Goal: Communication & Community: Answer question/provide support

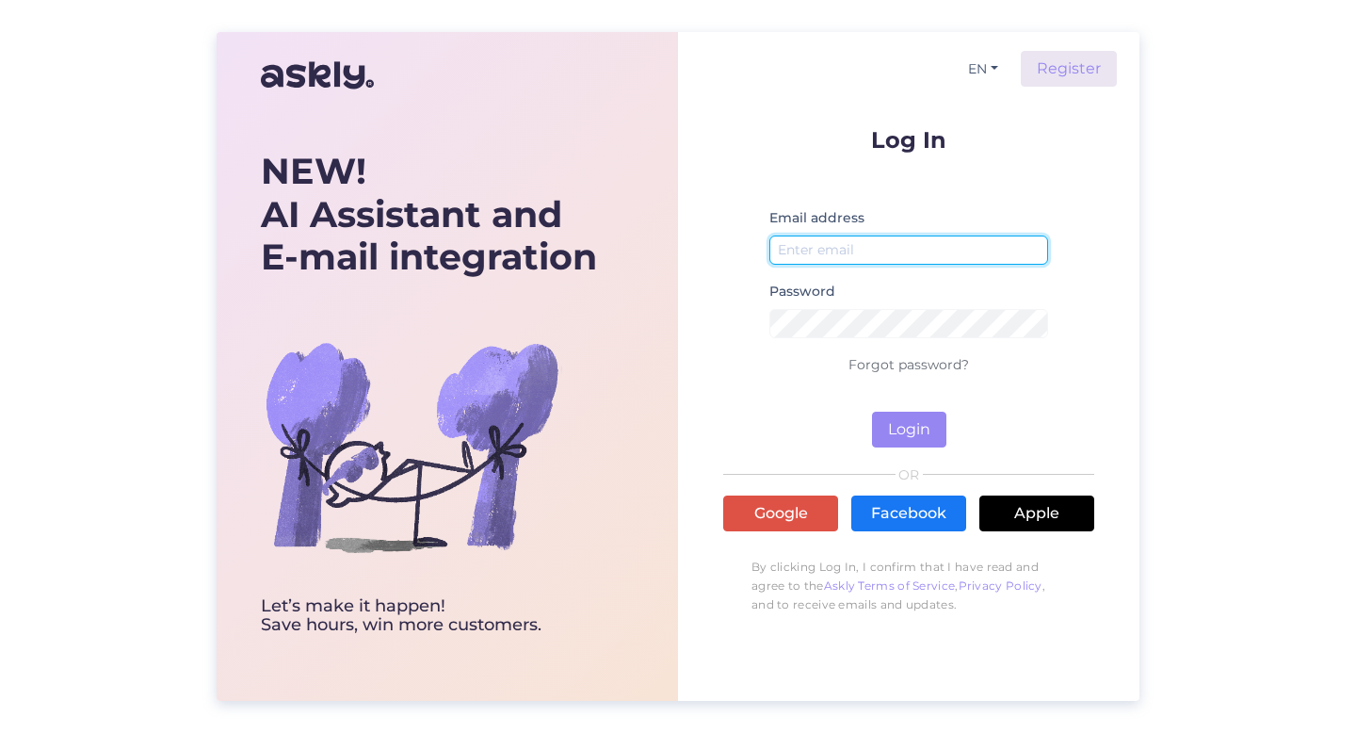
click at [822, 250] on input "email" at bounding box center [908, 249] width 279 height 29
type input "[EMAIL_ADDRESS][PERSON_NAME][DOMAIN_NAME]"
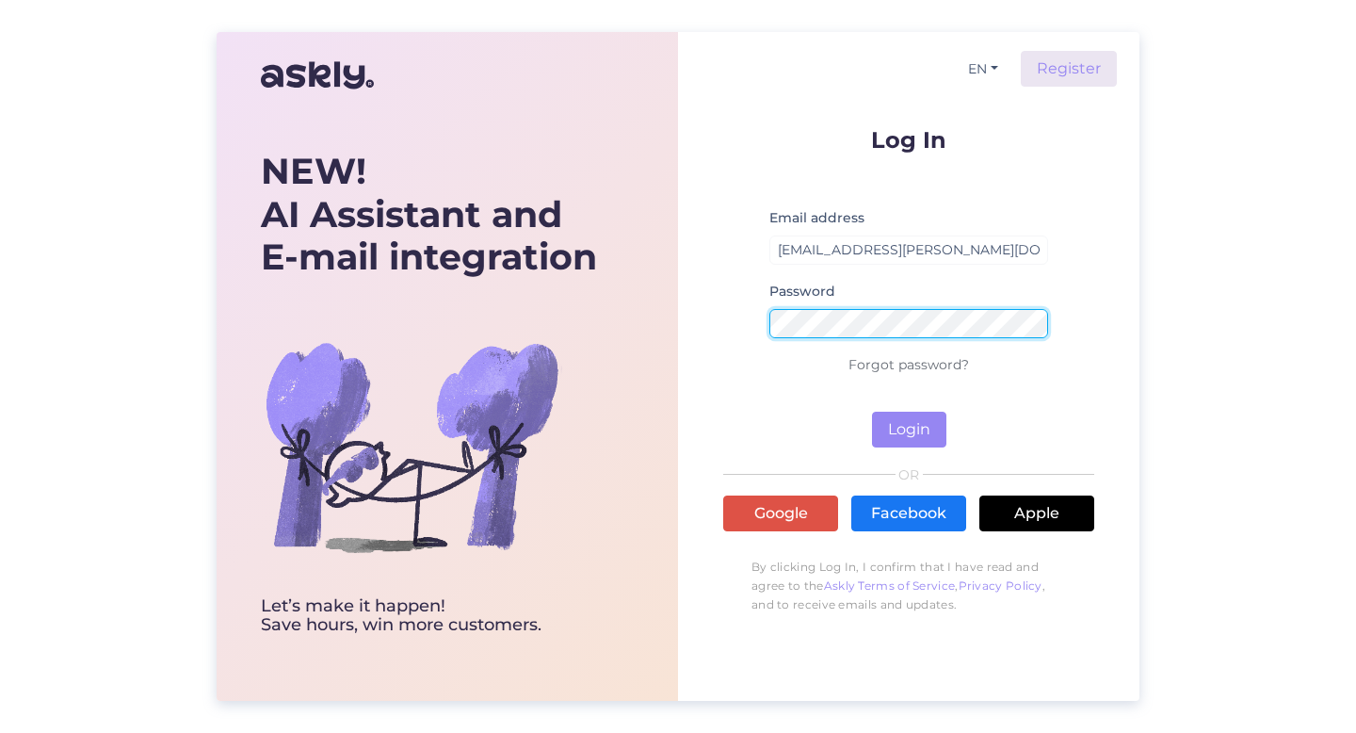
click at [872, 412] on button "Login" at bounding box center [909, 430] width 74 height 36
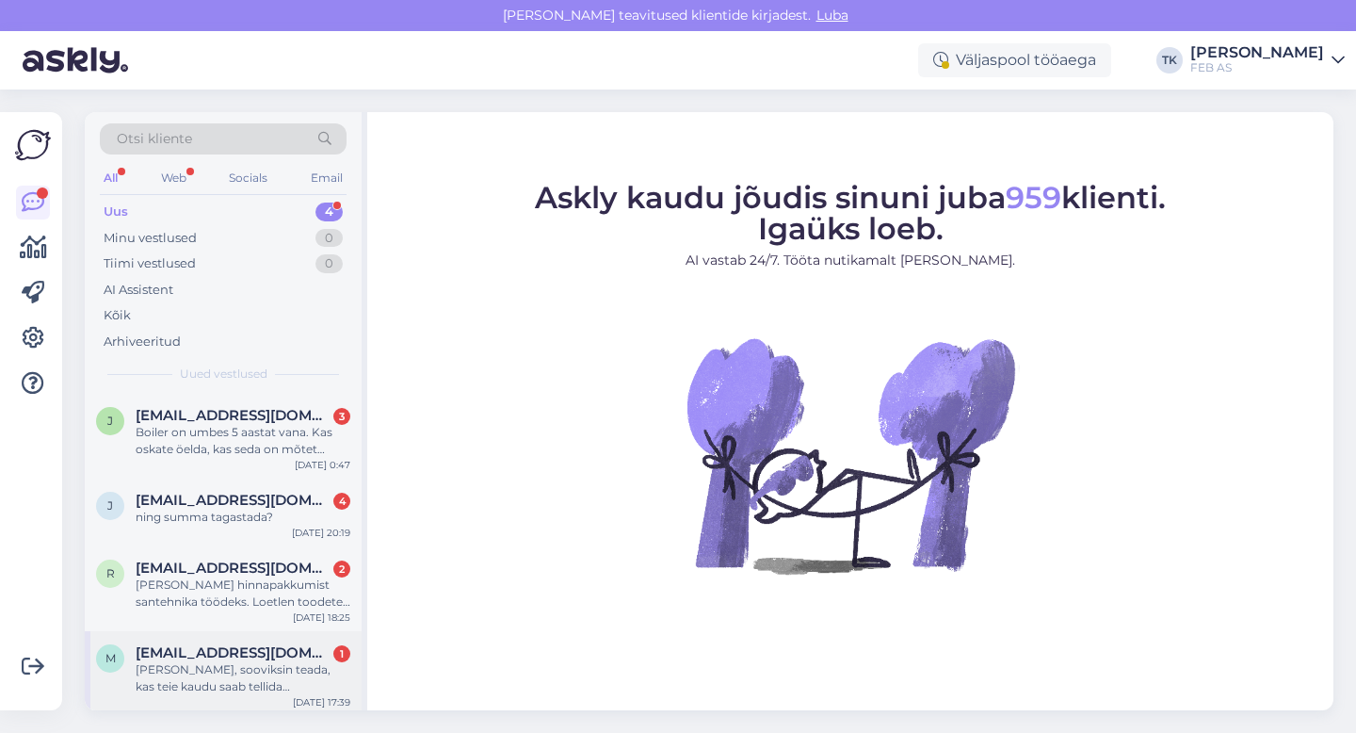
click at [238, 671] on div "[PERSON_NAME], sooviksin teada, kas teie kaudu saab tellida [PERSON_NAME] G2 su…" at bounding box center [243, 678] width 215 height 34
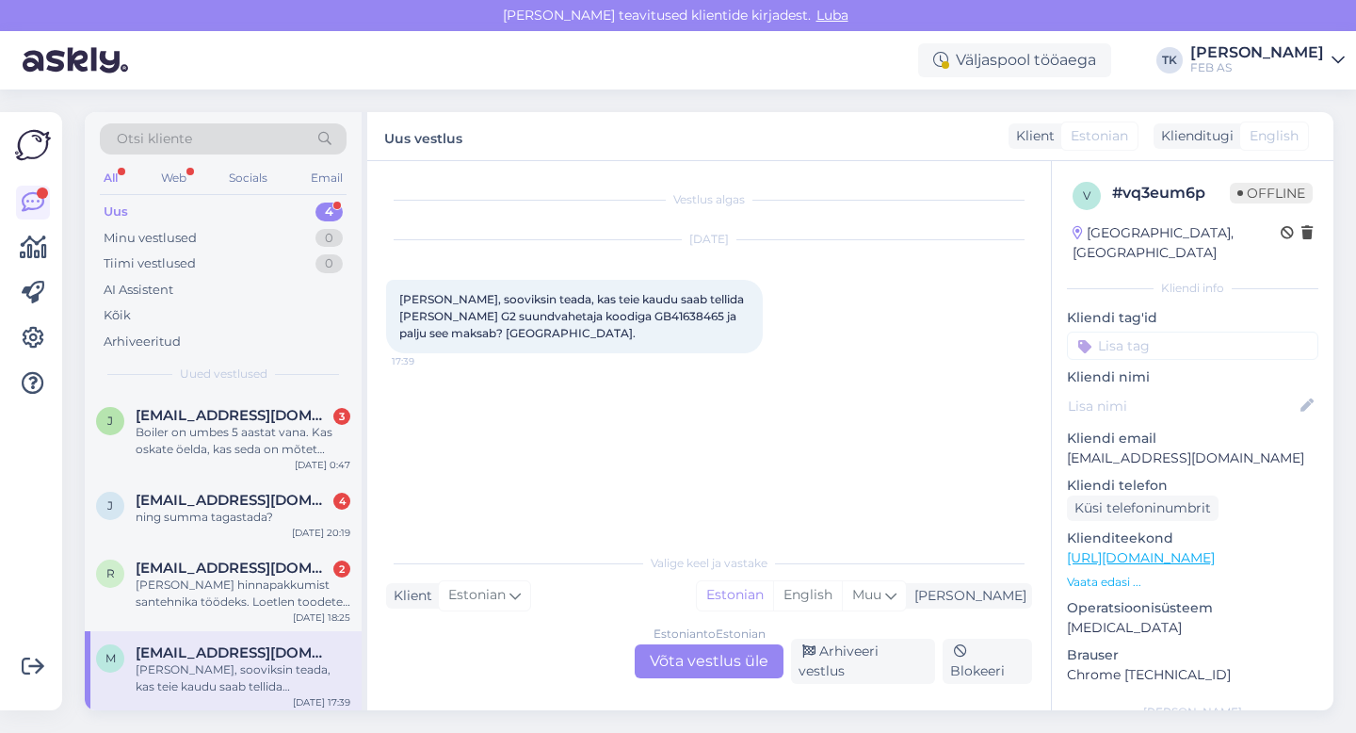
click at [580, 315] on span "[PERSON_NAME], sooviksin teada, kas teie kaudu saab tellida [PERSON_NAME] G2 su…" at bounding box center [573, 316] width 348 height 48
copy span "GB41638465"
click at [710, 656] on div "Estonian to Estonian Võta vestlus üle" at bounding box center [709, 661] width 149 height 34
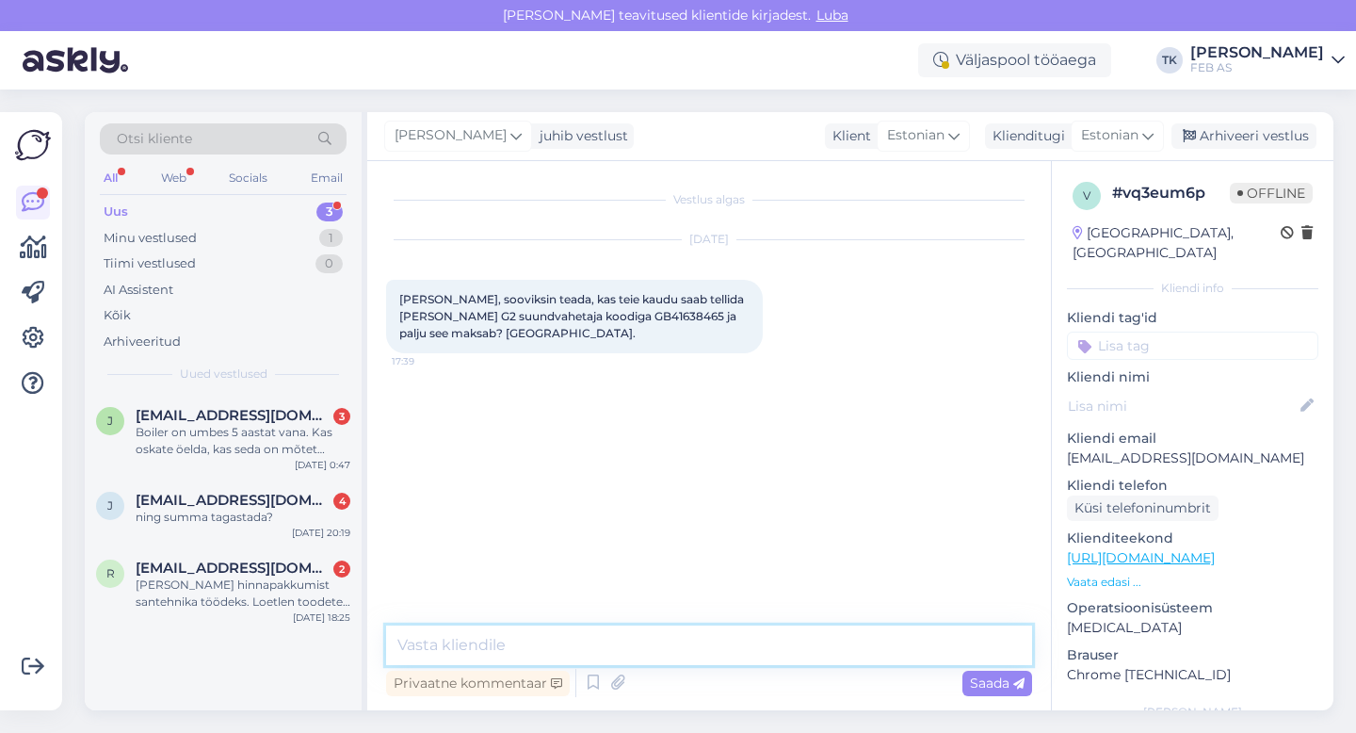
click at [577, 648] on textarea at bounding box center [709, 645] width 646 height 40
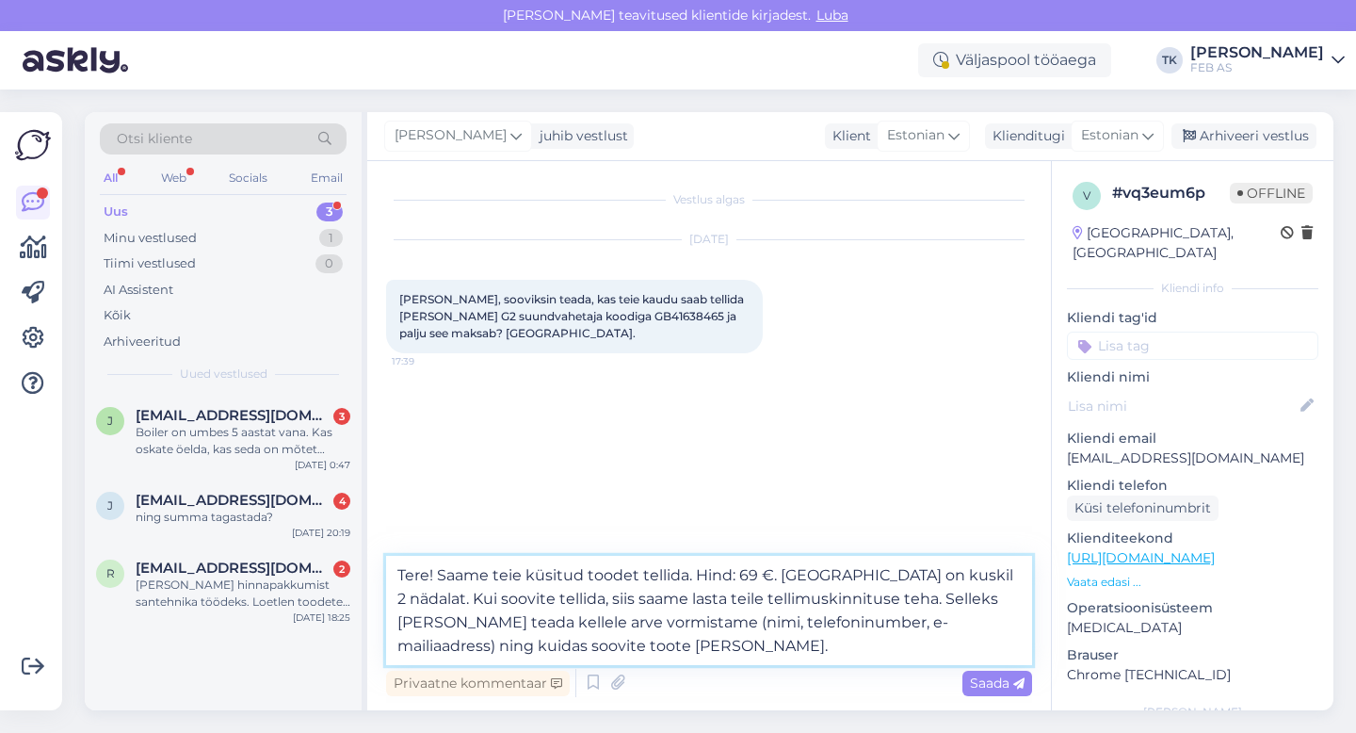
click at [865, 619] on textarea "Tere! Saame teie küsitud toodet tellida. Hind: 69 €. [GEOGRAPHIC_DATA] on kuski…" at bounding box center [709, 610] width 646 height 109
type textarea "Tere! Saame teie küsitud toodet tellida. Hind: 69 €. [GEOGRAPHIC_DATA] on kuski…"
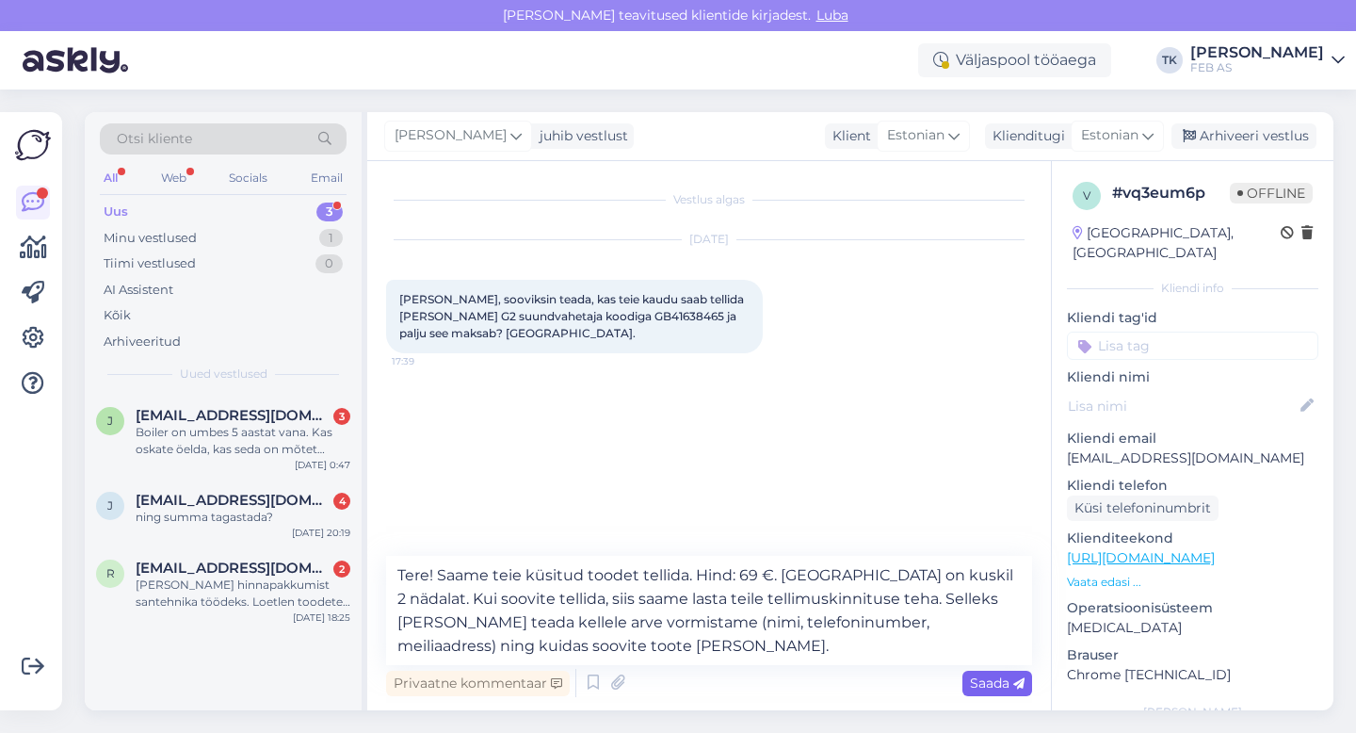
click at [981, 679] on span "Saada" at bounding box center [997, 682] width 55 height 17
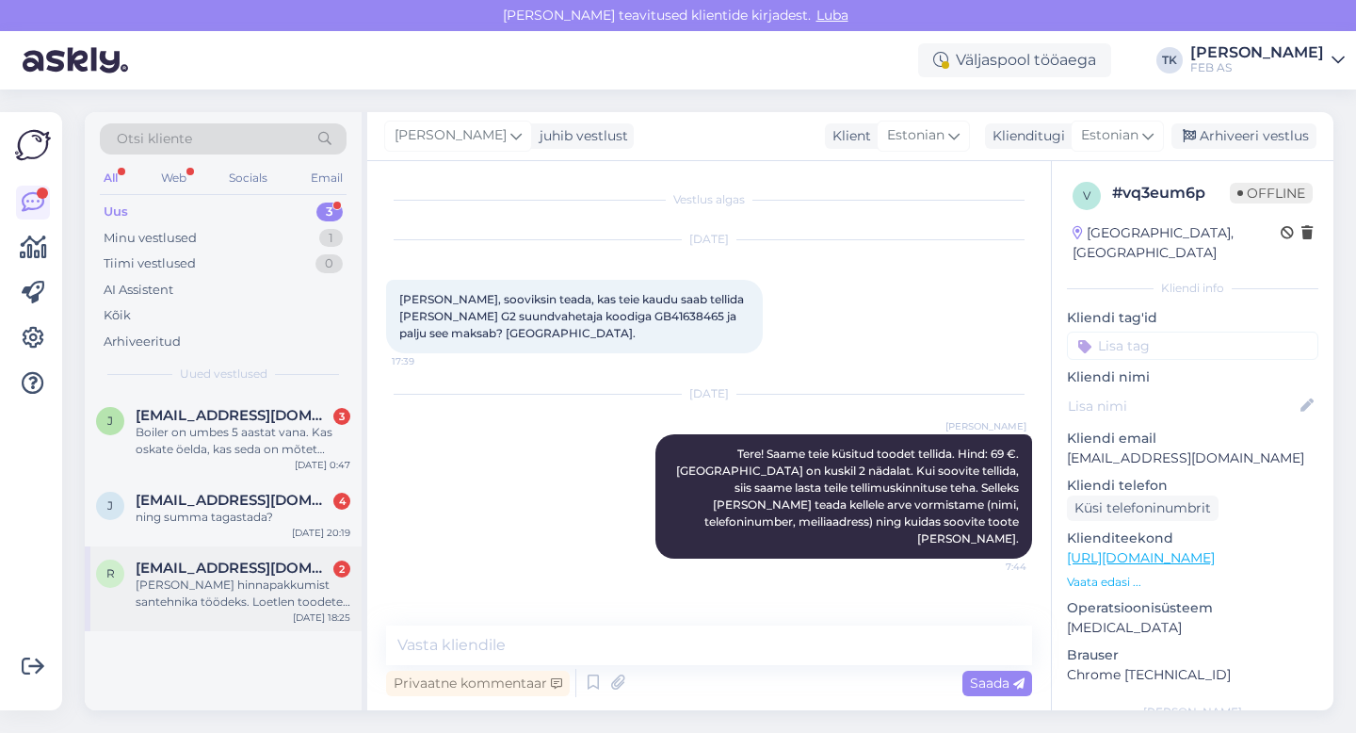
click at [267, 557] on div "r [EMAIL_ADDRESS][DOMAIN_NAME] 2 Soovin hinnapakkumist santehnika töödeks. Loet…" at bounding box center [223, 588] width 277 height 85
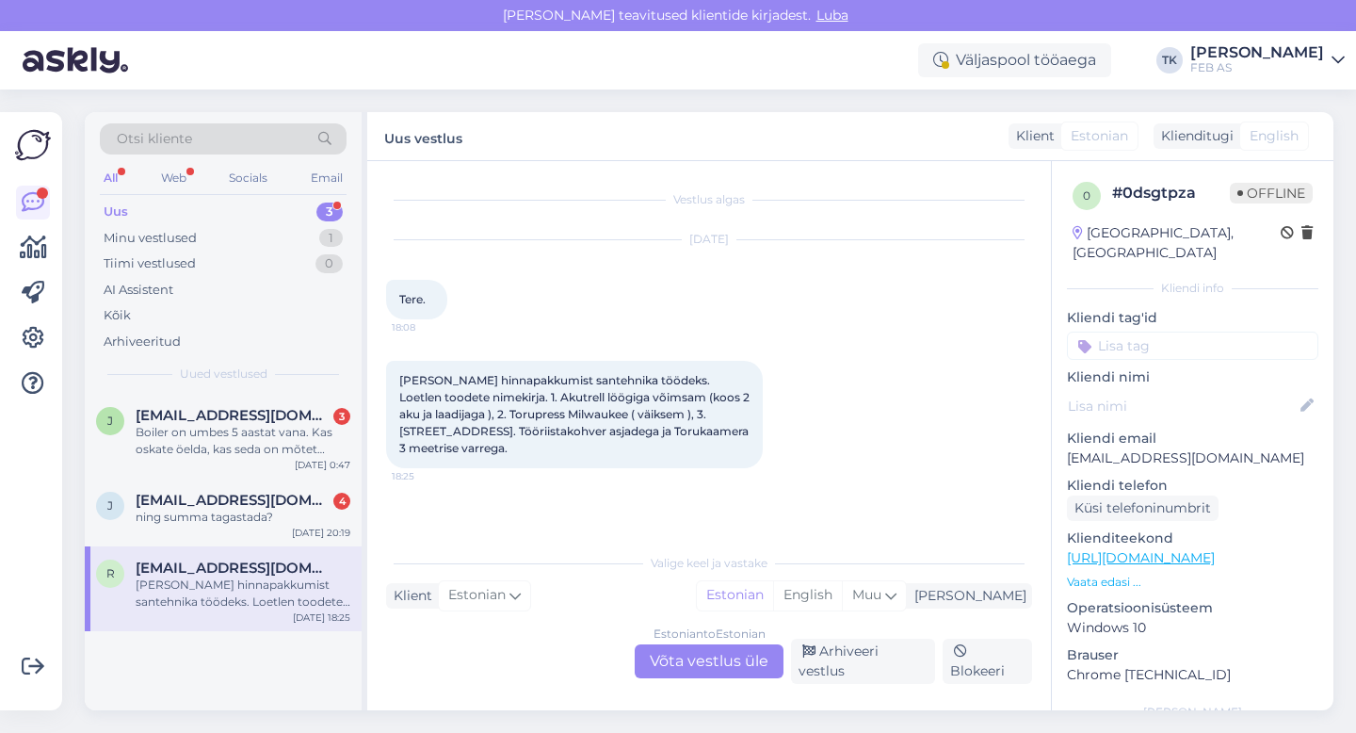
click at [707, 661] on div "Estonian to Estonian Võta vestlus üle" at bounding box center [709, 661] width 149 height 34
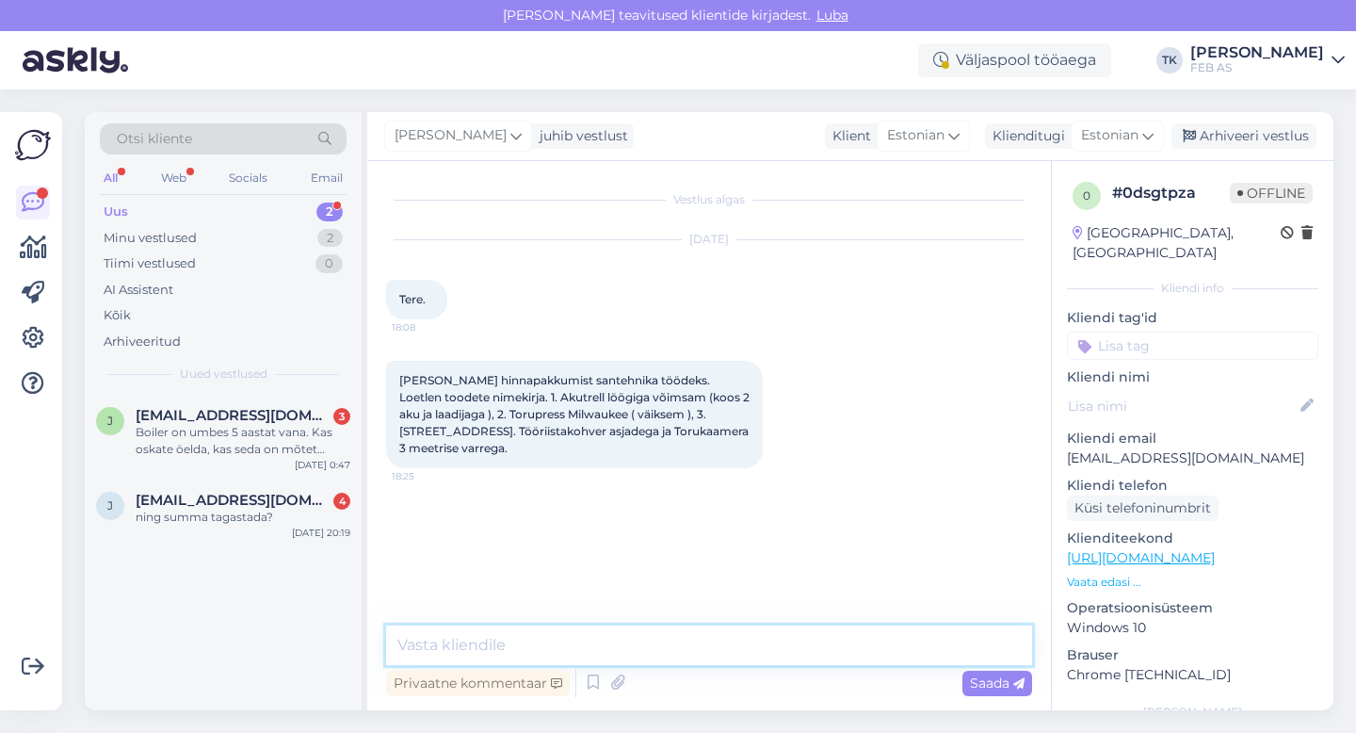
click at [606, 644] on textarea at bounding box center [709, 645] width 646 height 40
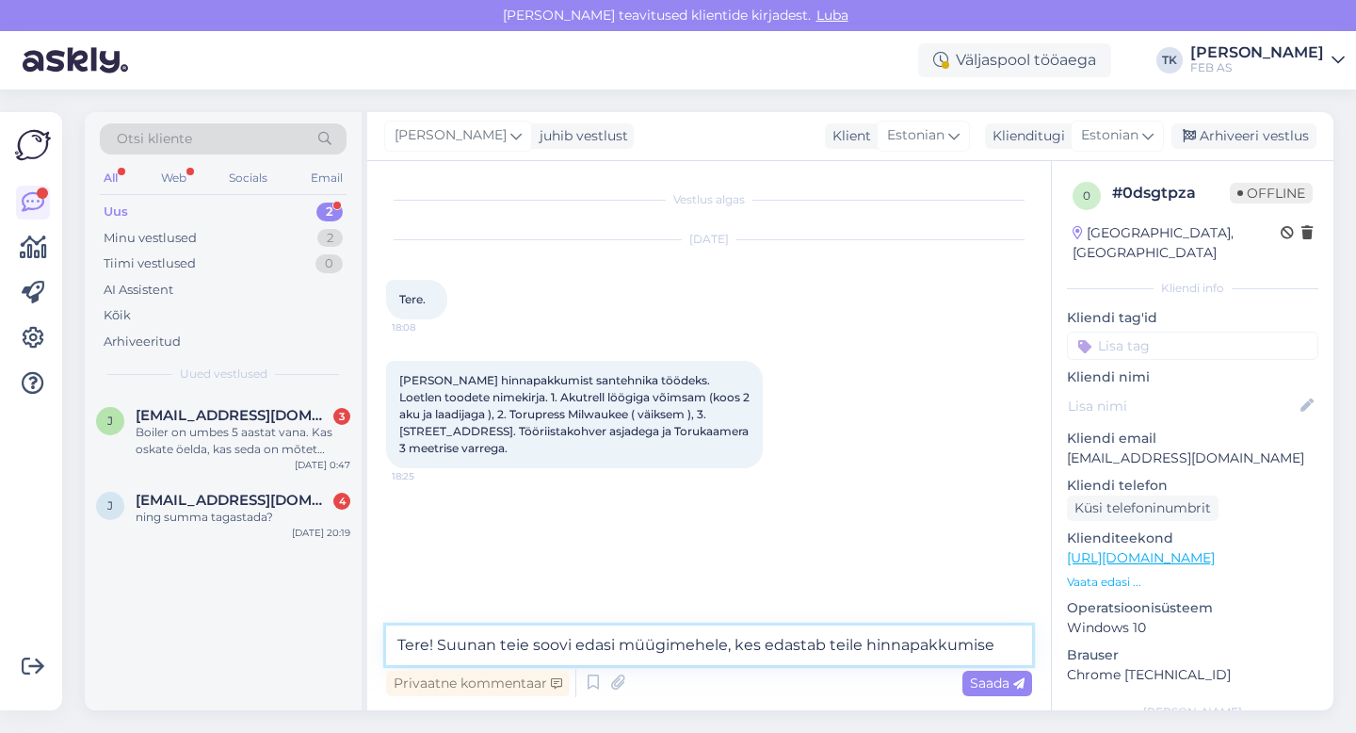
type textarea "Tere! Suunan teie soovi edasi müügimehele, kes edastab teile hinnapakkumise."
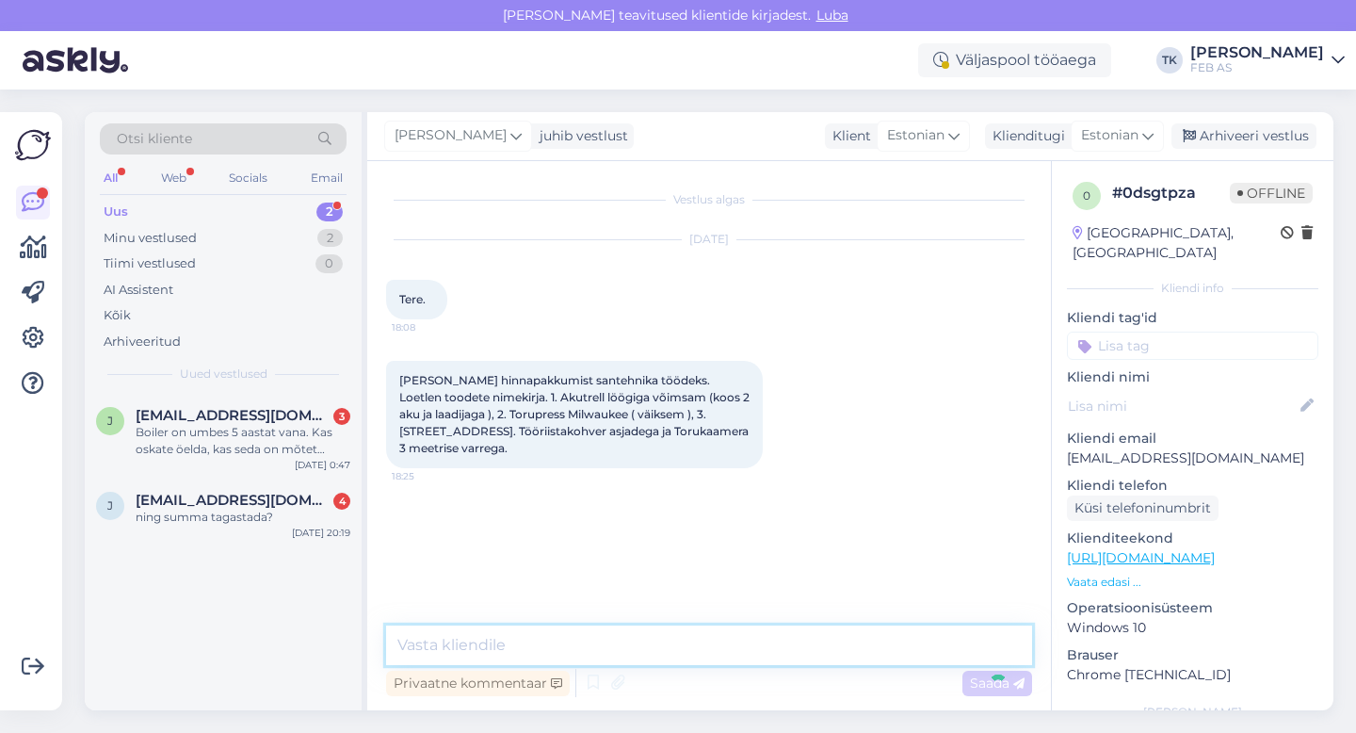
scroll to position [18, 0]
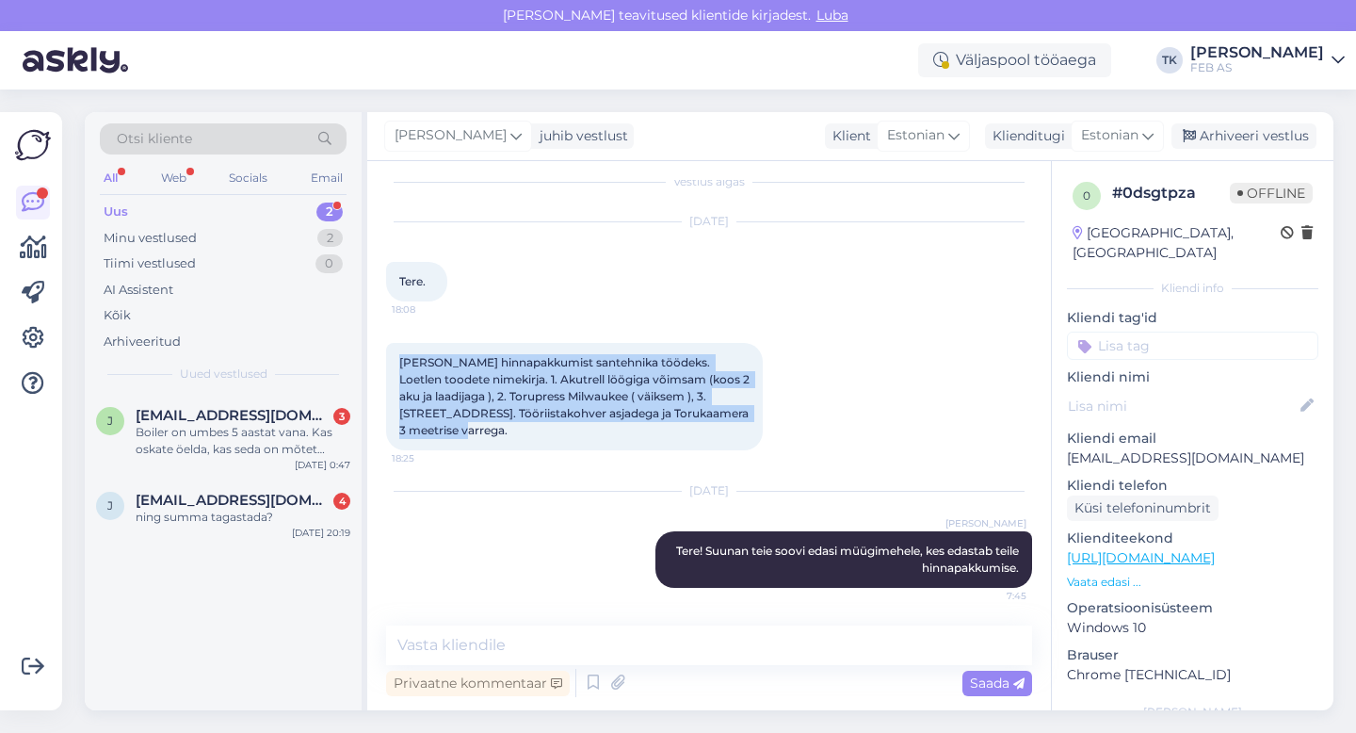
drag, startPoint x: 400, startPoint y: 358, endPoint x: 511, endPoint y: 425, distance: 129.7
click at [511, 425] on div "[PERSON_NAME] hinnapakkumist santehnika töödeks. Loetlen toodete nimekirja. 1. …" at bounding box center [574, 396] width 377 height 107
copy span "[PERSON_NAME] hinnapakkumist santehnika töödeks. Loetlen toodete nimekirja. 1. …"
click at [1211, 448] on p "[EMAIL_ADDRESS][DOMAIN_NAME]" at bounding box center [1192, 458] width 251 height 20
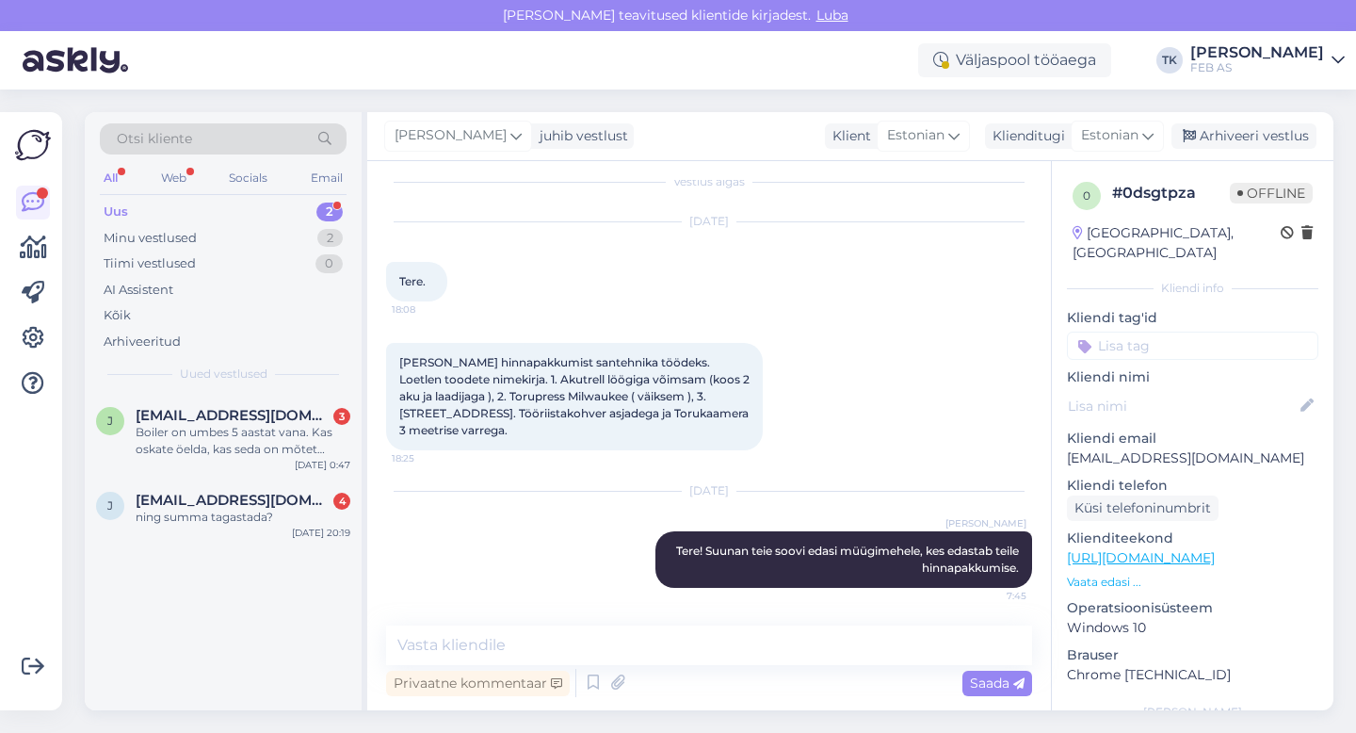
click at [1211, 448] on p "[EMAIL_ADDRESS][DOMAIN_NAME]" at bounding box center [1192, 458] width 251 height 20
copy p "[EMAIL_ADDRESS][DOMAIN_NAME]"
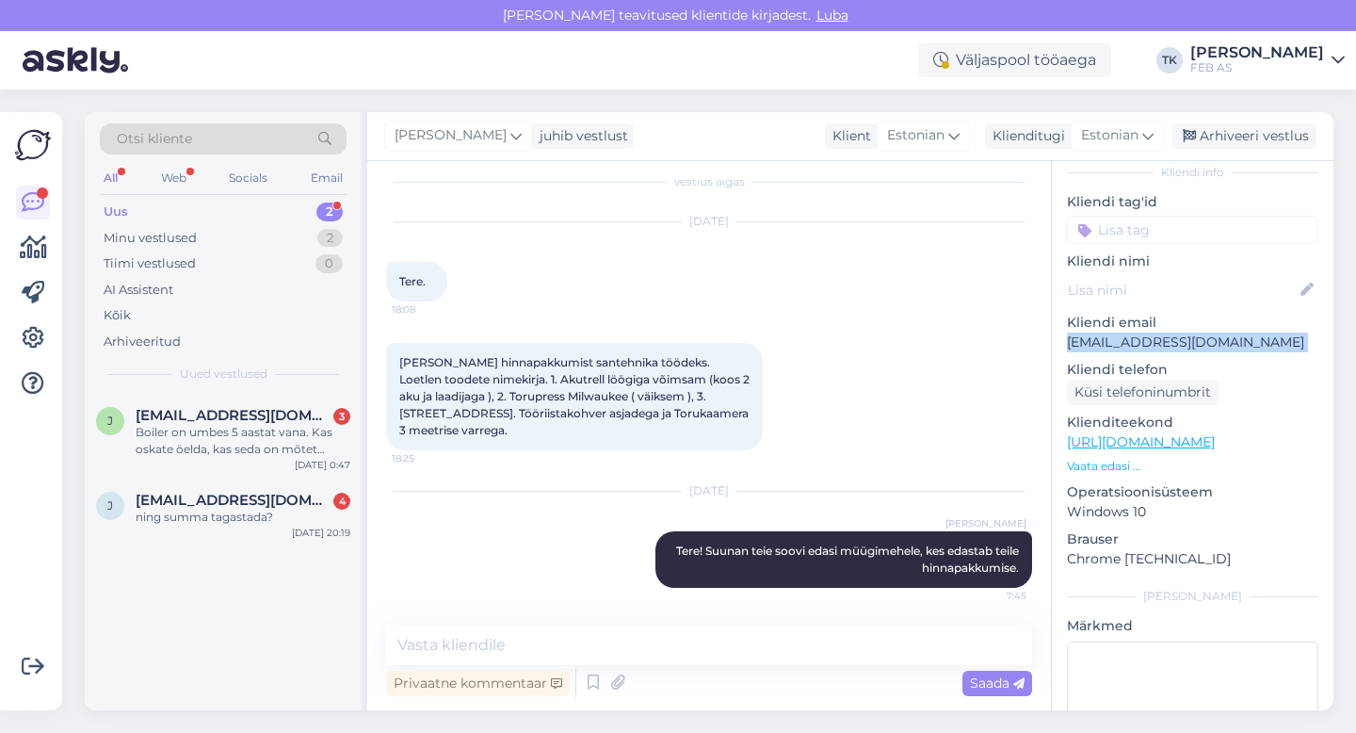
scroll to position [152, 0]
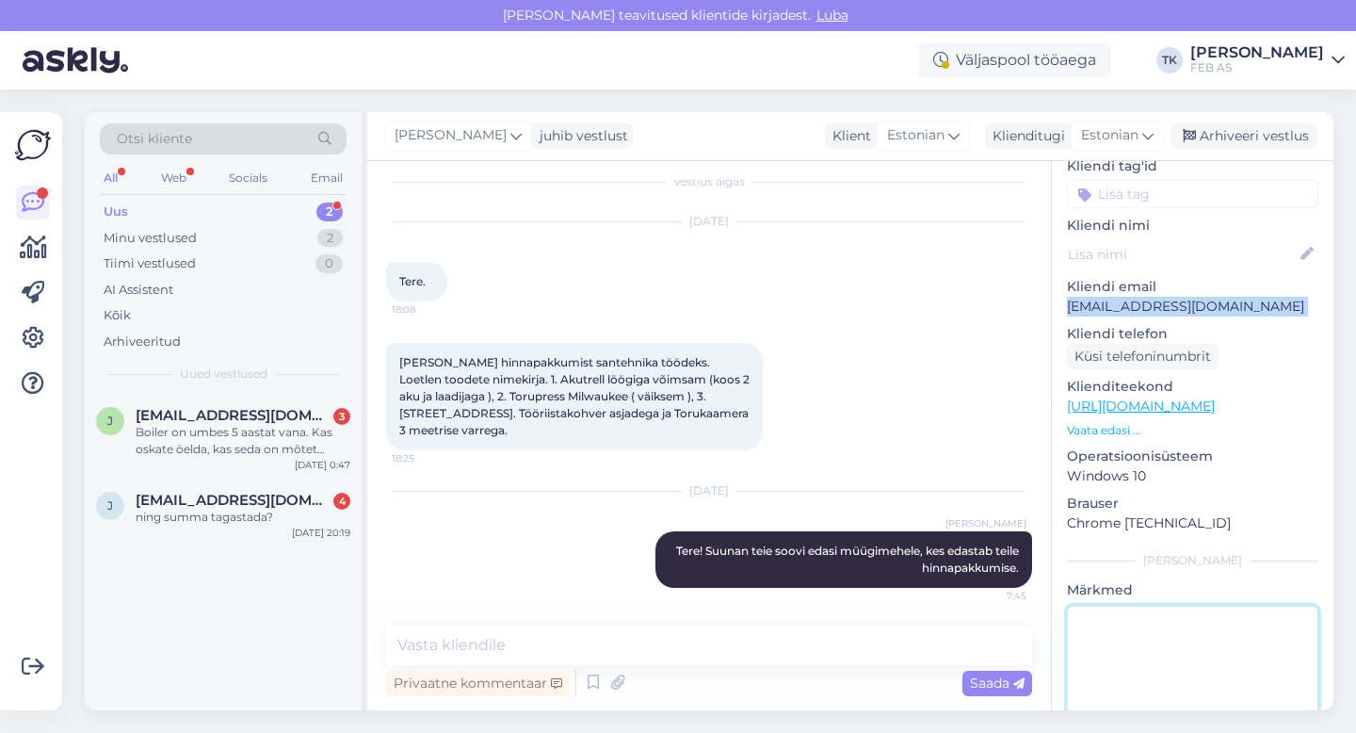
click at [1161, 622] on textarea at bounding box center [1192, 691] width 251 height 170
type textarea "Aimarile suunatud"
click at [1277, 552] on div "[PERSON_NAME]" at bounding box center [1192, 560] width 251 height 17
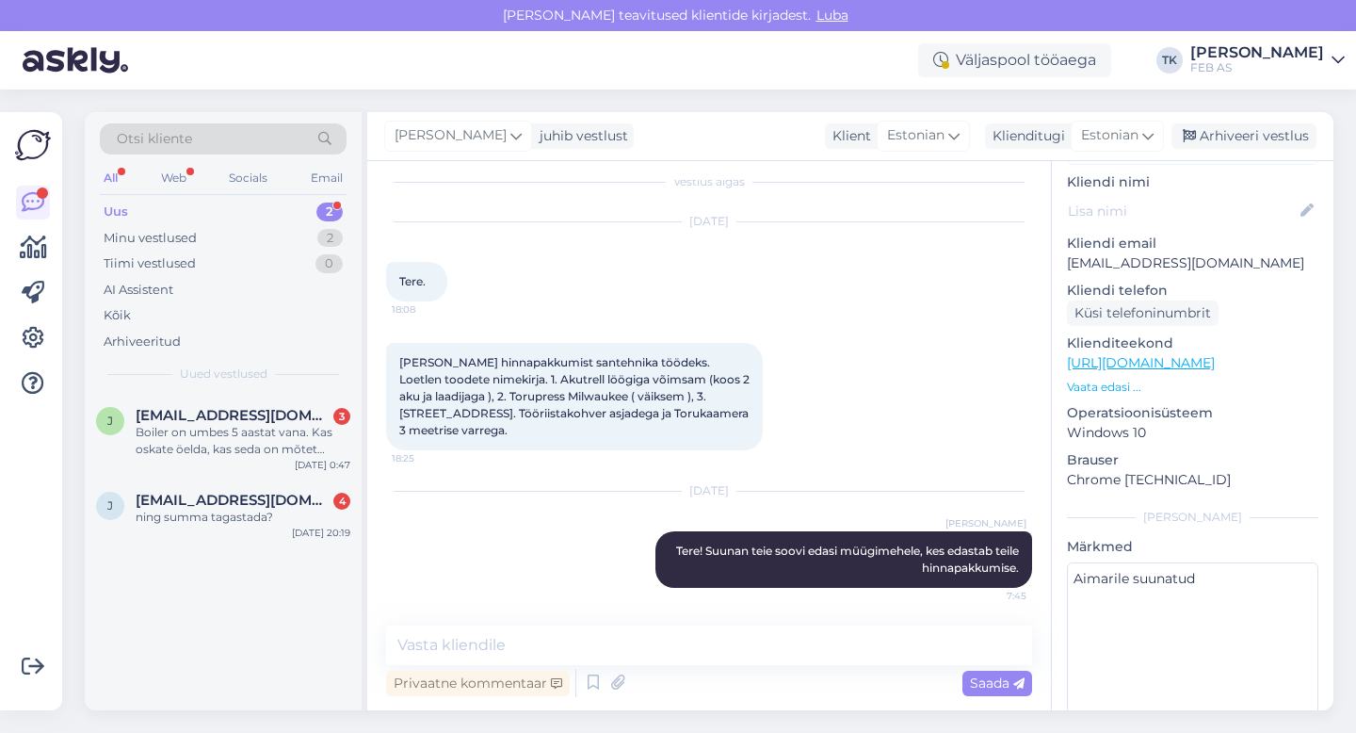
scroll to position [225, 0]
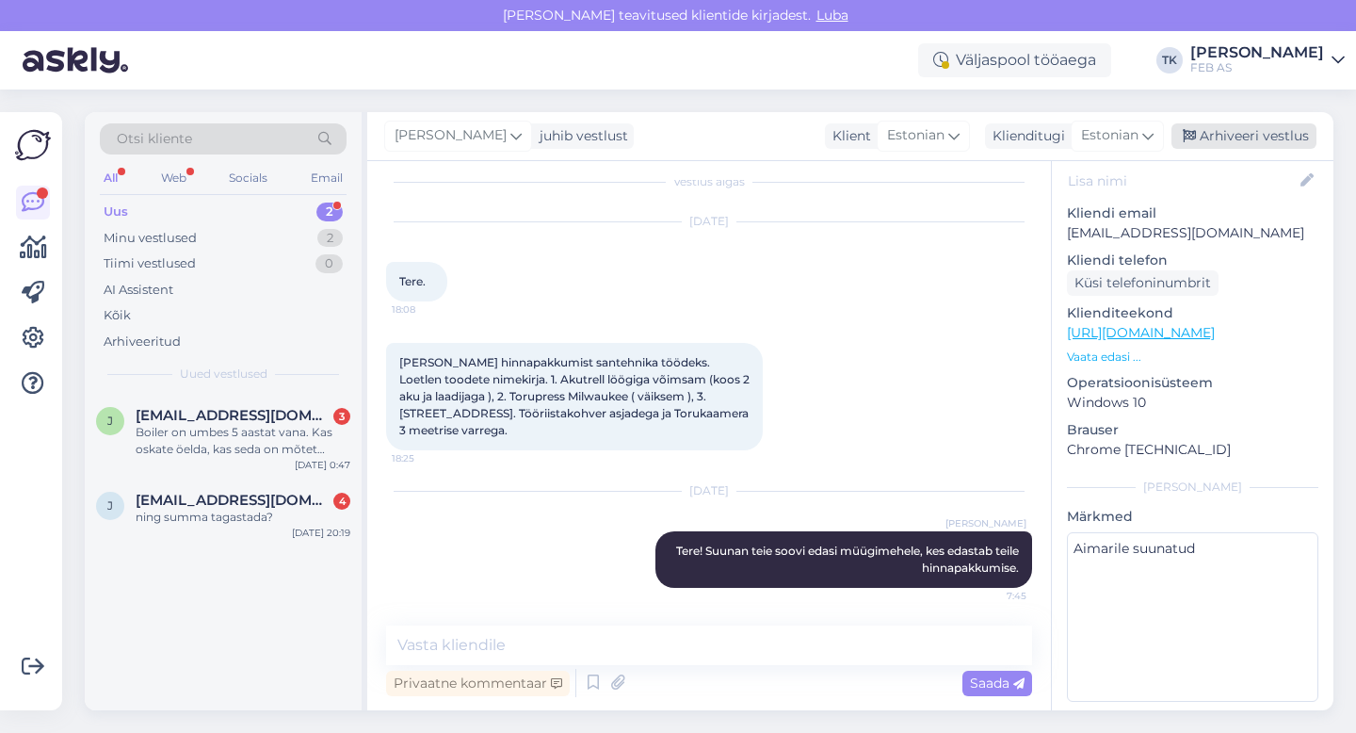
click at [1257, 124] on div "Arhiveeri vestlus" at bounding box center [1244, 135] width 145 height 25
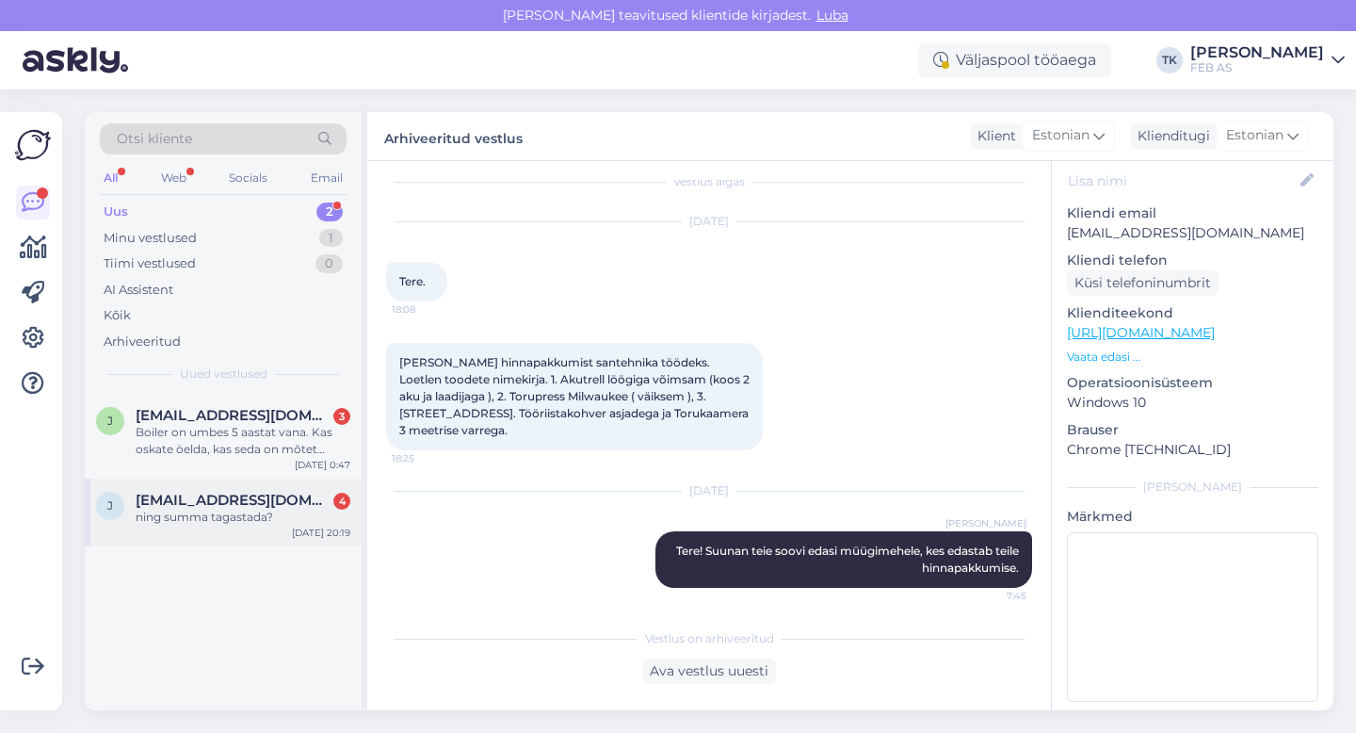
click at [231, 505] on span "[EMAIL_ADDRESS][DOMAIN_NAME]" at bounding box center [234, 500] width 196 height 17
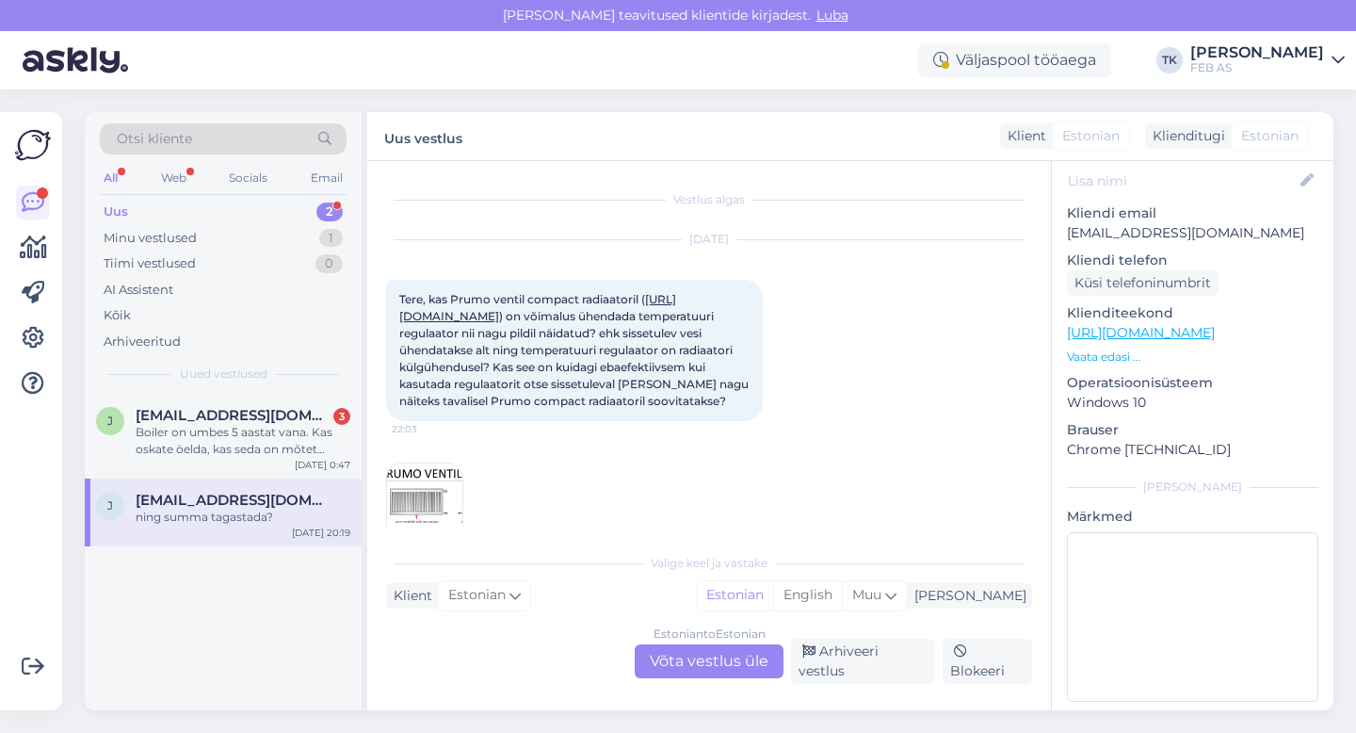
scroll to position [1322, 0]
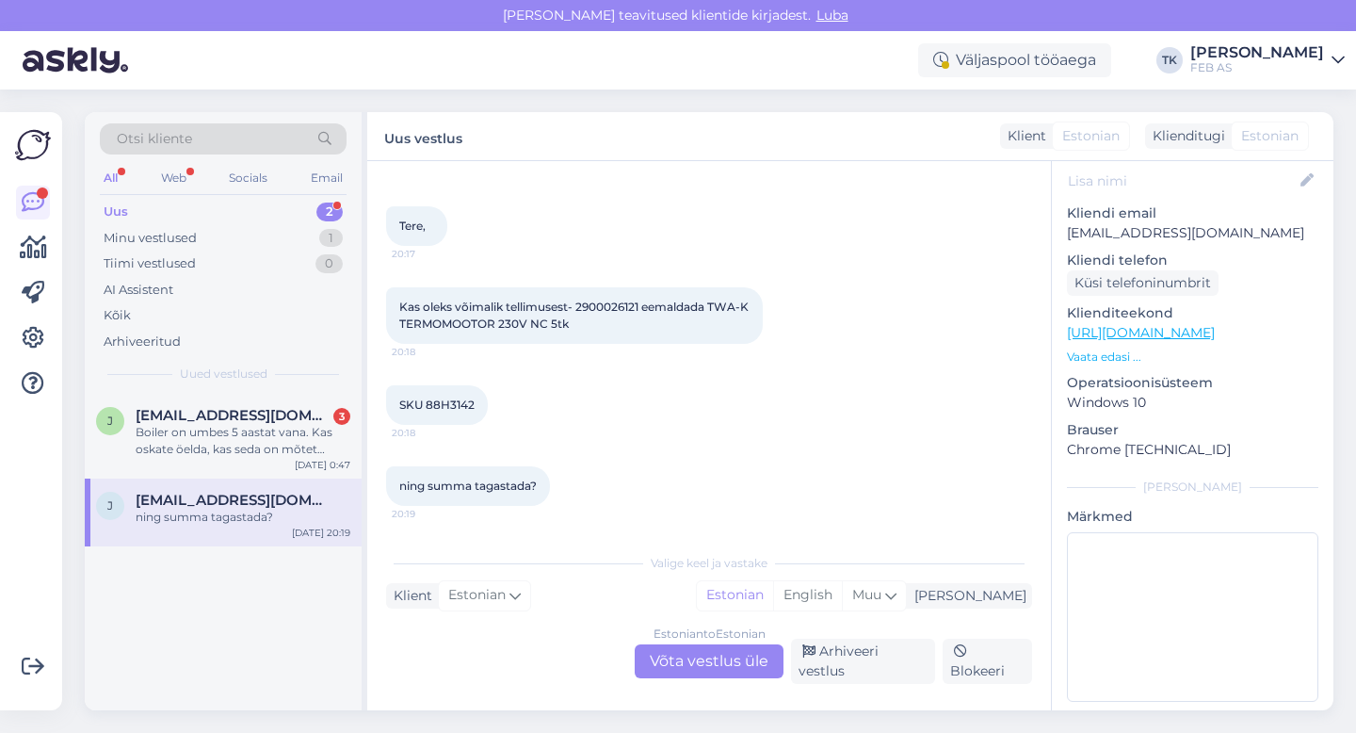
click at [699, 662] on div "Estonian to Estonian Võta vestlus üle" at bounding box center [709, 661] width 149 height 34
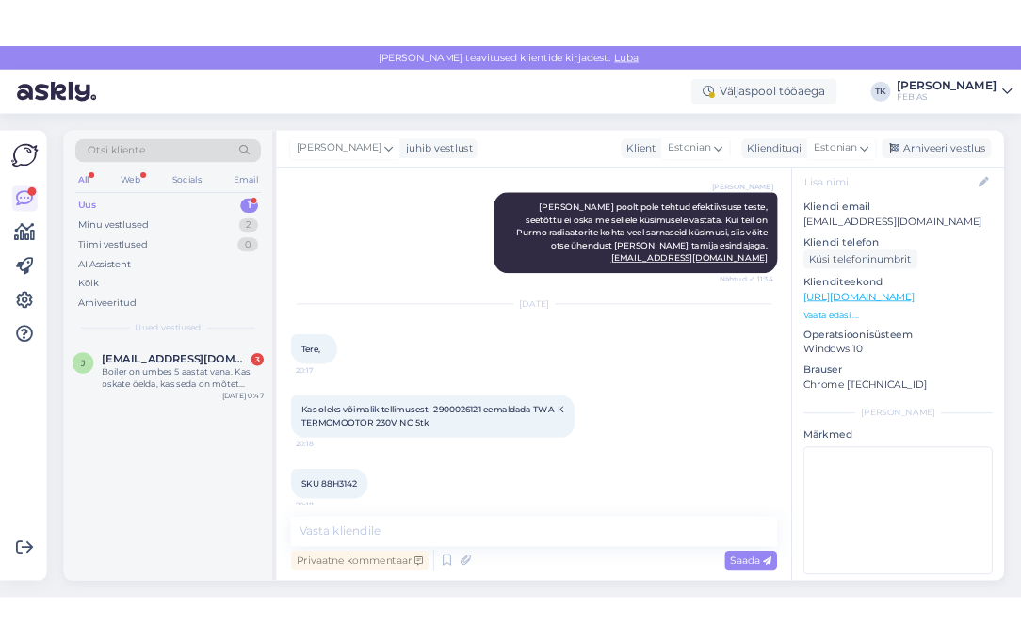
scroll to position [1252, 0]
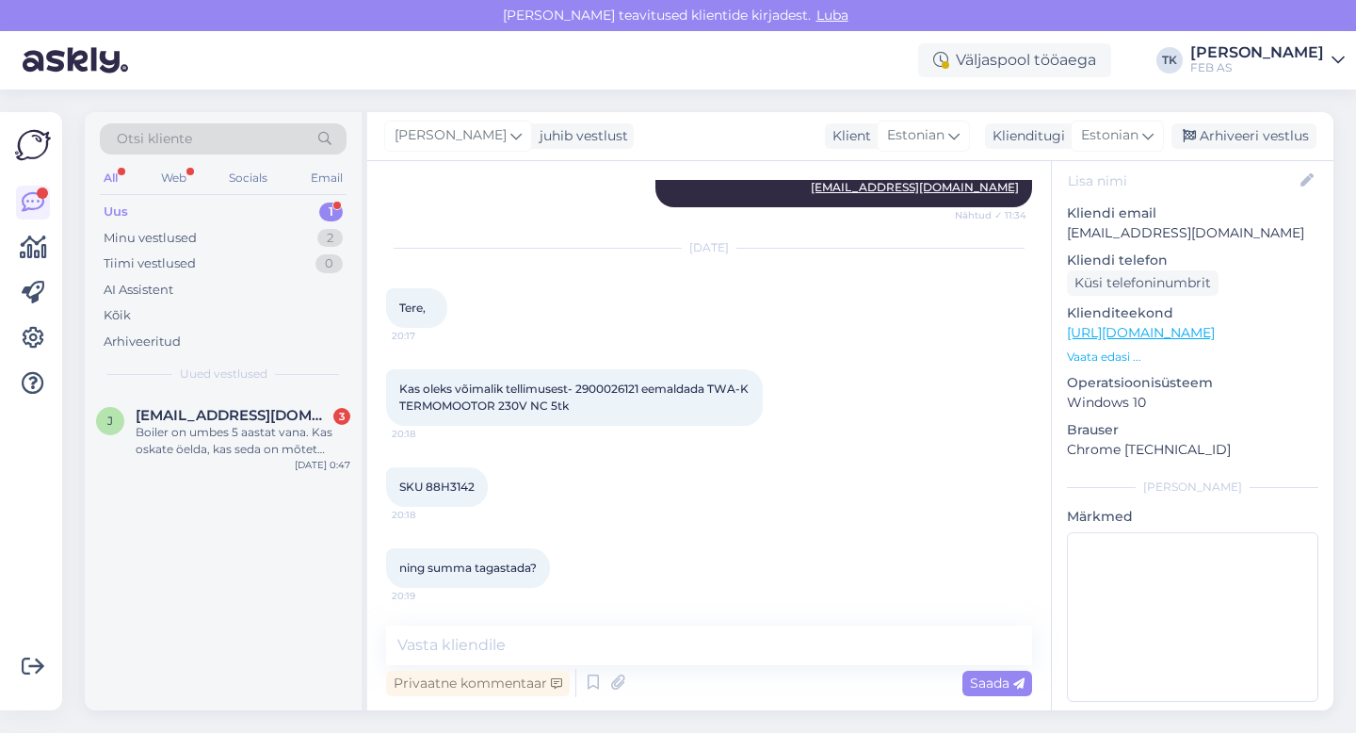
click at [606, 393] on span "Kas oleks võimalik tellimusest- 2900026121 eemaldada TWA-K TERMOMOOTOR 230V NC …" at bounding box center [575, 396] width 352 height 31
copy span "2900026121"
click at [446, 491] on span "SKU 88H3142" at bounding box center [436, 486] width 75 height 14
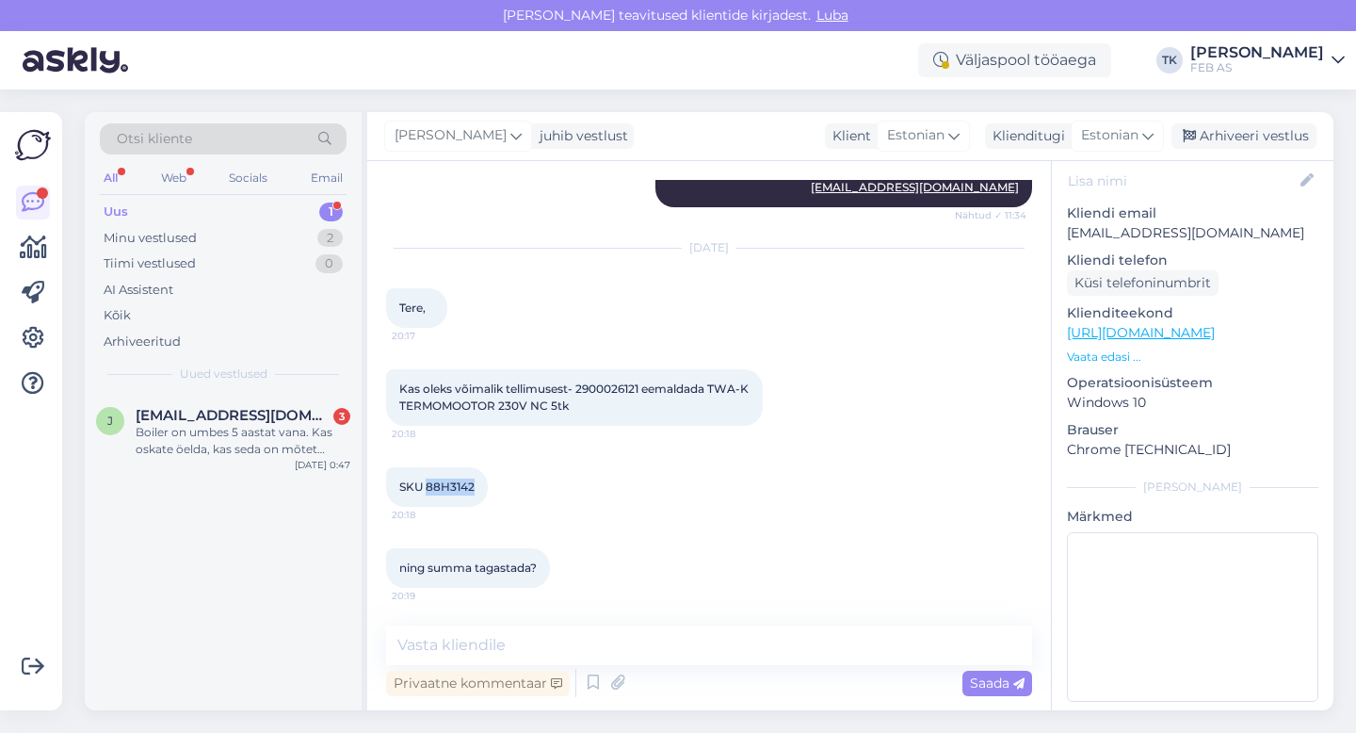
copy span "88H3142"
drag, startPoint x: 401, startPoint y: 388, endPoint x: 592, endPoint y: 405, distance: 191.9
click at [592, 405] on div "Kas oleks võimalik tellimusest- 2900026121 eemaldada TWA-K TERMOMOOTOR 230V NC …" at bounding box center [574, 397] width 377 height 57
copy span "Kas oleks võimalik tellimusest- 2900026121 eemaldada TWA-K TERMOMOOTOR 230V NC …"
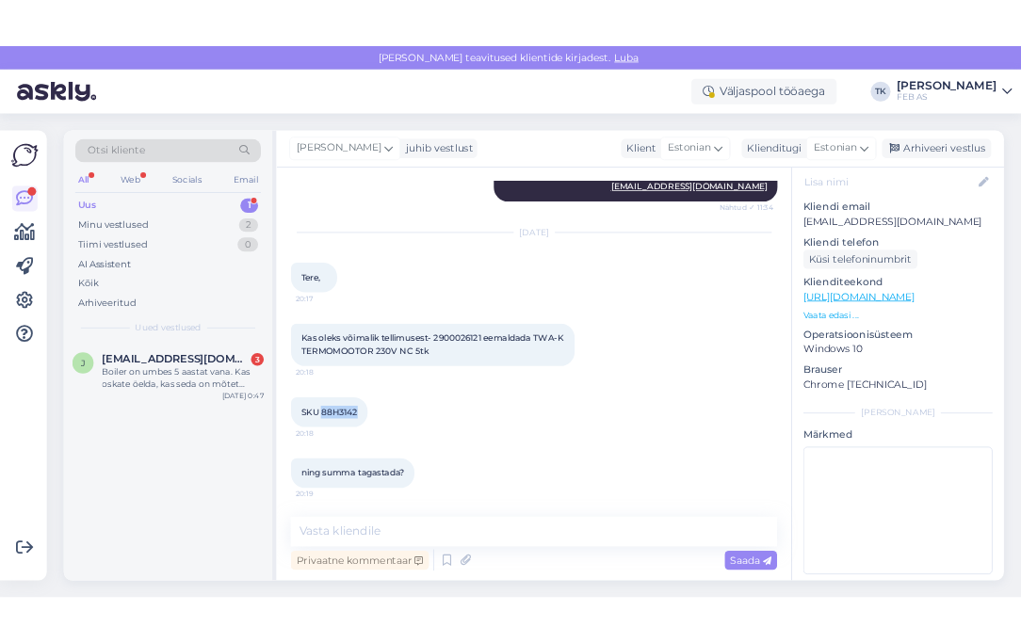
scroll to position [225, 0]
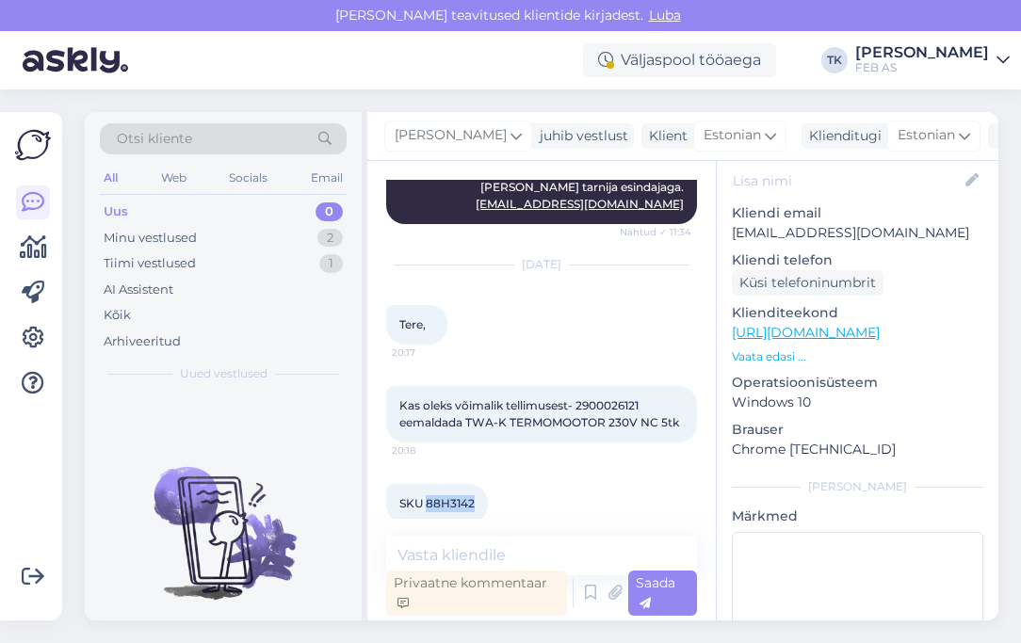
click at [447, 506] on span "SKU 88H3142" at bounding box center [436, 503] width 75 height 14
copy span "88H3142"
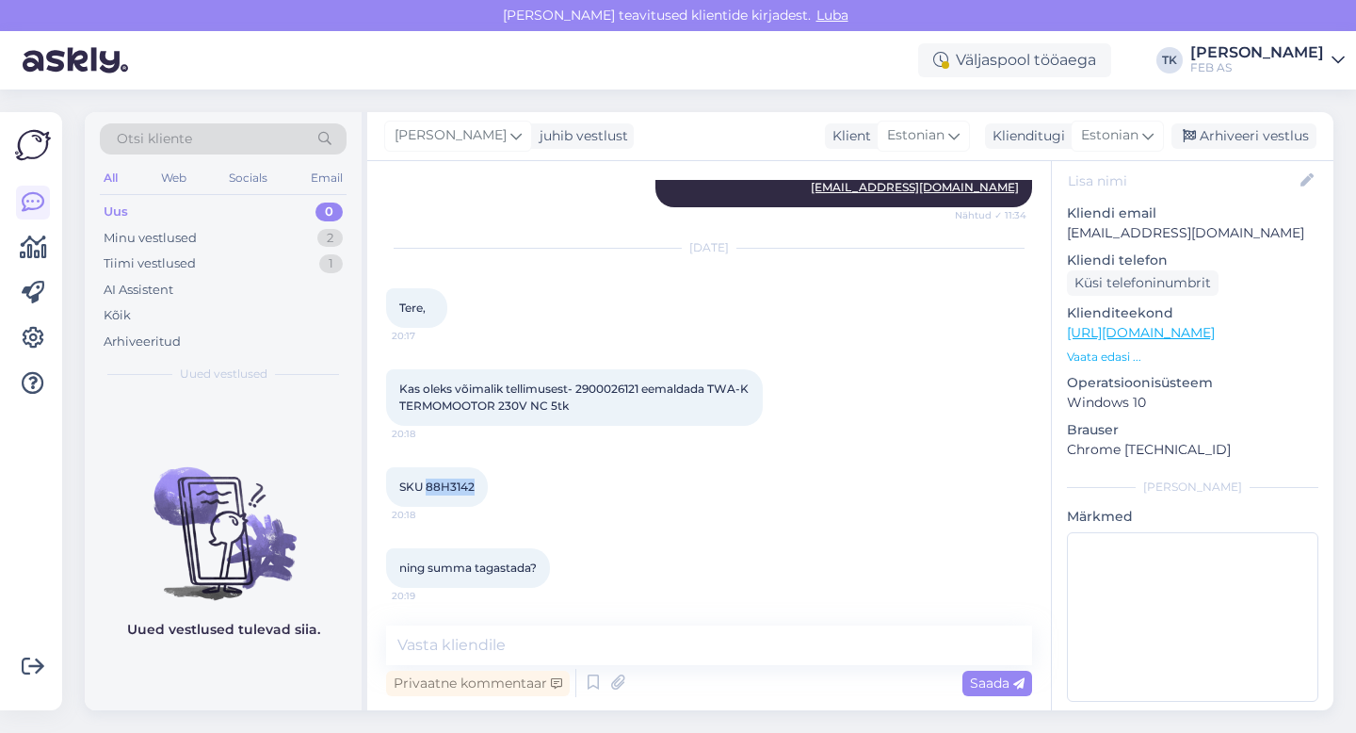
scroll to position [1252, 0]
click at [521, 643] on textarea at bounding box center [709, 645] width 646 height 40
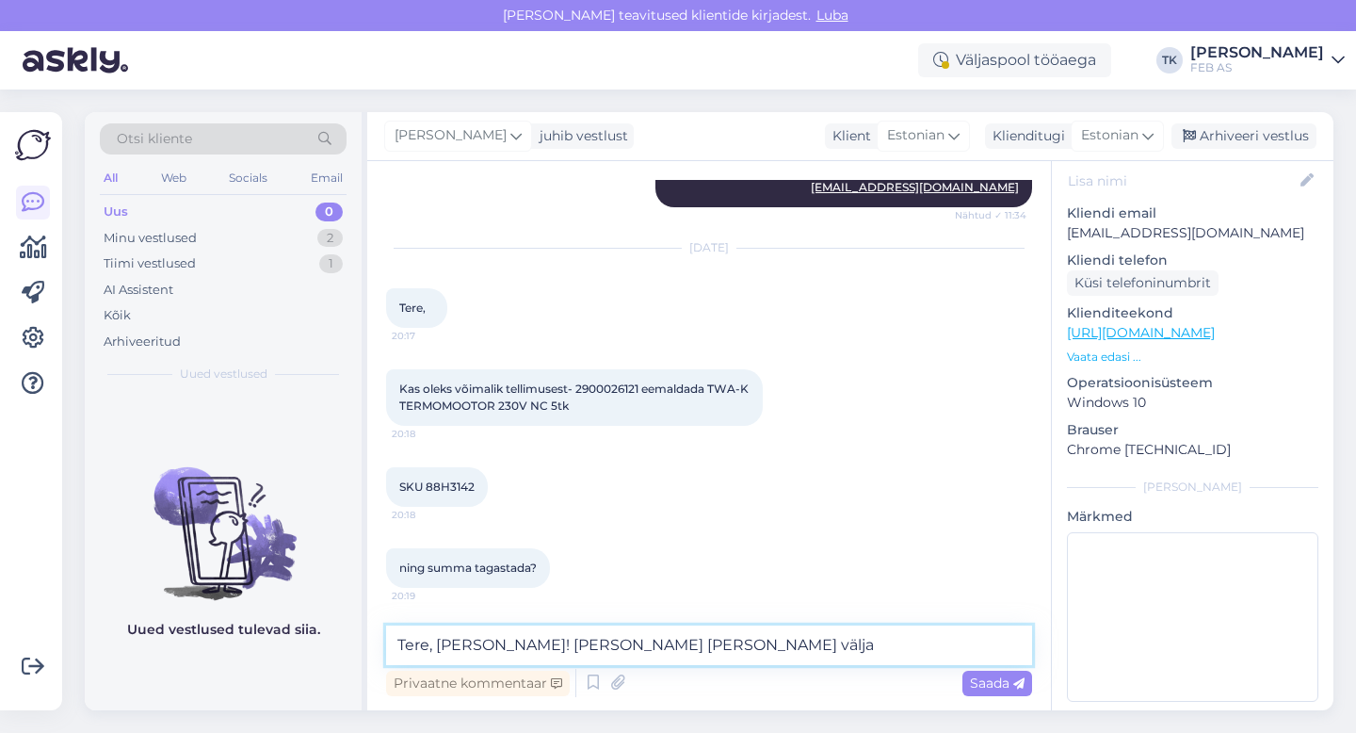
drag, startPoint x: 719, startPoint y: 634, endPoint x: 519, endPoint y: 646, distance: 200.0
click at [519, 646] on textarea "Tere, [PERSON_NAME]! [PERSON_NAME] [PERSON_NAME] välja" at bounding box center [709, 645] width 646 height 40
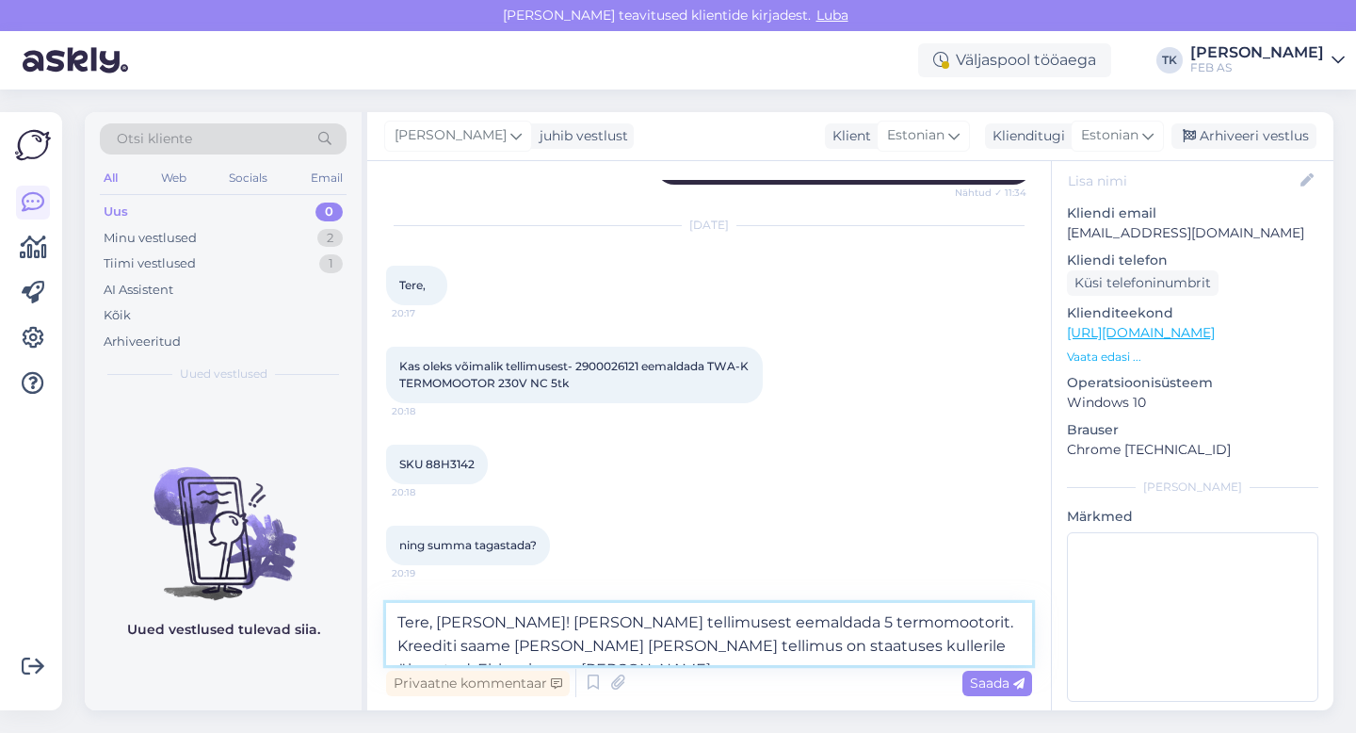
scroll to position [1298, 0]
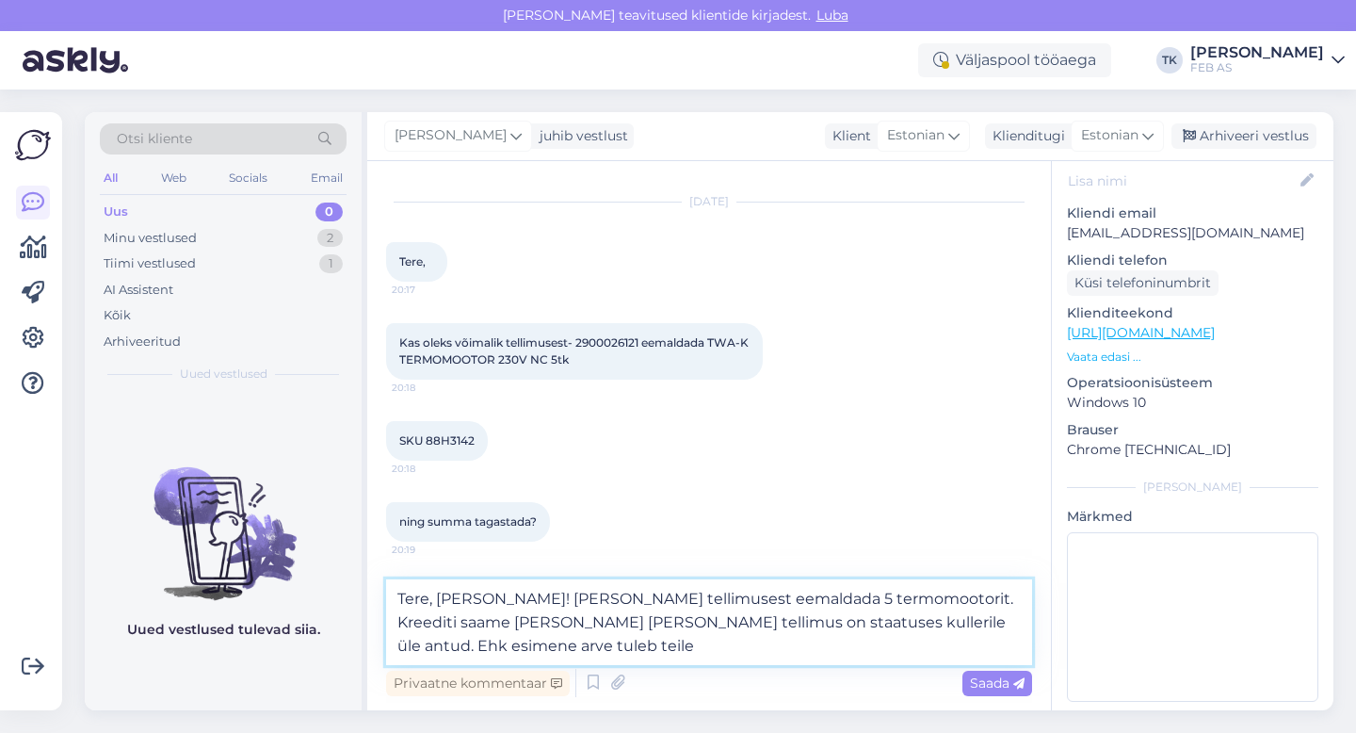
drag, startPoint x: 886, startPoint y: 641, endPoint x: 856, endPoint y: 625, distance: 34.1
click at [856, 625] on textarea "Tere, [PERSON_NAME]! [PERSON_NAME] tellimusest eemaldada 5 termomootorit. Kreed…" at bounding box center [709, 622] width 646 height 86
click at [461, 643] on textarea "Tere, [PERSON_NAME]! [PERSON_NAME] tellimusest eemaldada 5 termomootorit. Kreed…" at bounding box center [709, 622] width 646 height 86
click at [503, 646] on textarea "Tere, [PERSON_NAME]! [PERSON_NAME] tellimusest eemaldada 5 termomootorit. Kreed…" at bounding box center [709, 622] width 646 height 86
click at [849, 640] on textarea "Tere, [PERSON_NAME]! [PERSON_NAME] tellimusest eemaldada 5 termomootorit. Kreed…" at bounding box center [709, 622] width 646 height 86
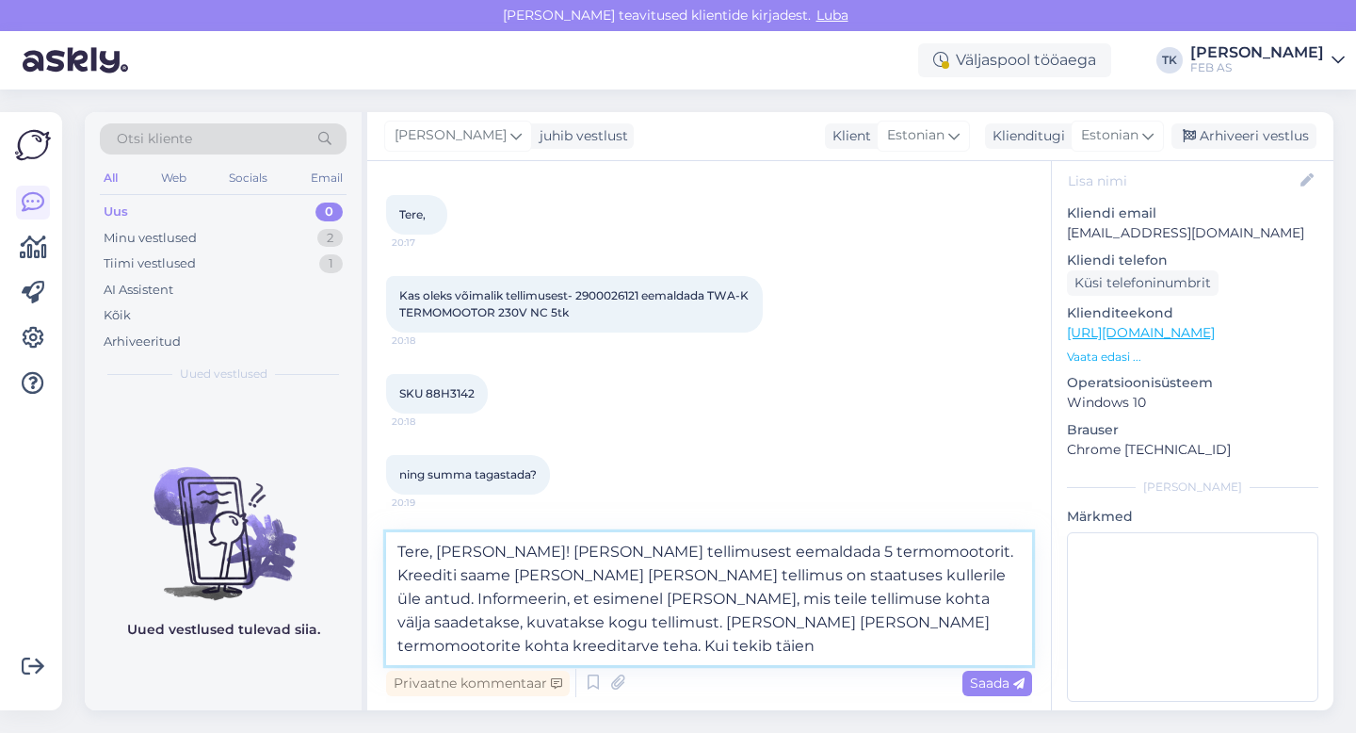
scroll to position [1341, 0]
drag, startPoint x: 854, startPoint y: 576, endPoint x: 887, endPoint y: 553, distance: 40.5
click at [887, 553] on textarea "Tere, [PERSON_NAME]! [PERSON_NAME] tellimusest eemaldada 5 termomootorit. Kreed…" at bounding box center [709, 598] width 646 height 133
drag, startPoint x: 884, startPoint y: 553, endPoint x: 856, endPoint y: 574, distance: 35.6
click at [856, 574] on textarea "Tere, [PERSON_NAME]! [PERSON_NAME] tellimusest eemaldada 5 termomootorit. Kreed…" at bounding box center [709, 598] width 646 height 133
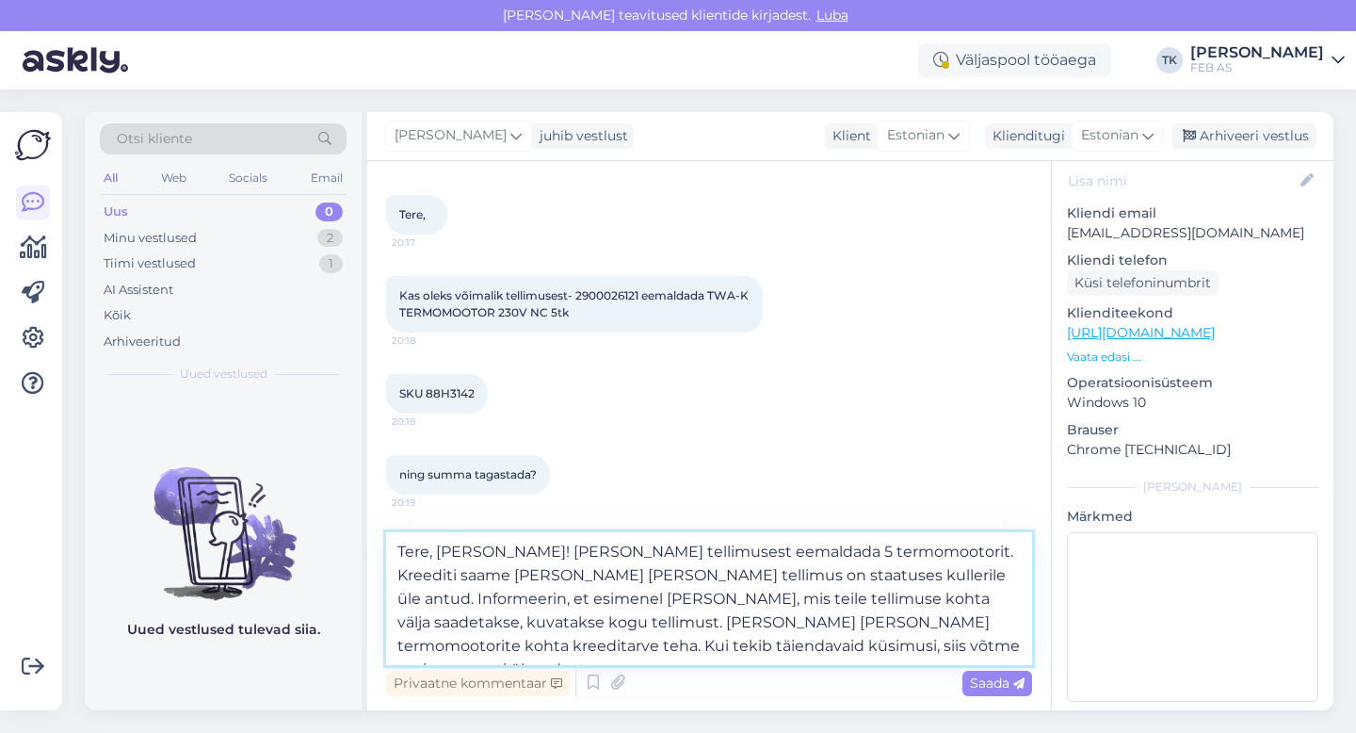
type textarea "Tere, [PERSON_NAME]! [PERSON_NAME] tellimusest eemaldada 5 termomootorit. Infor…"
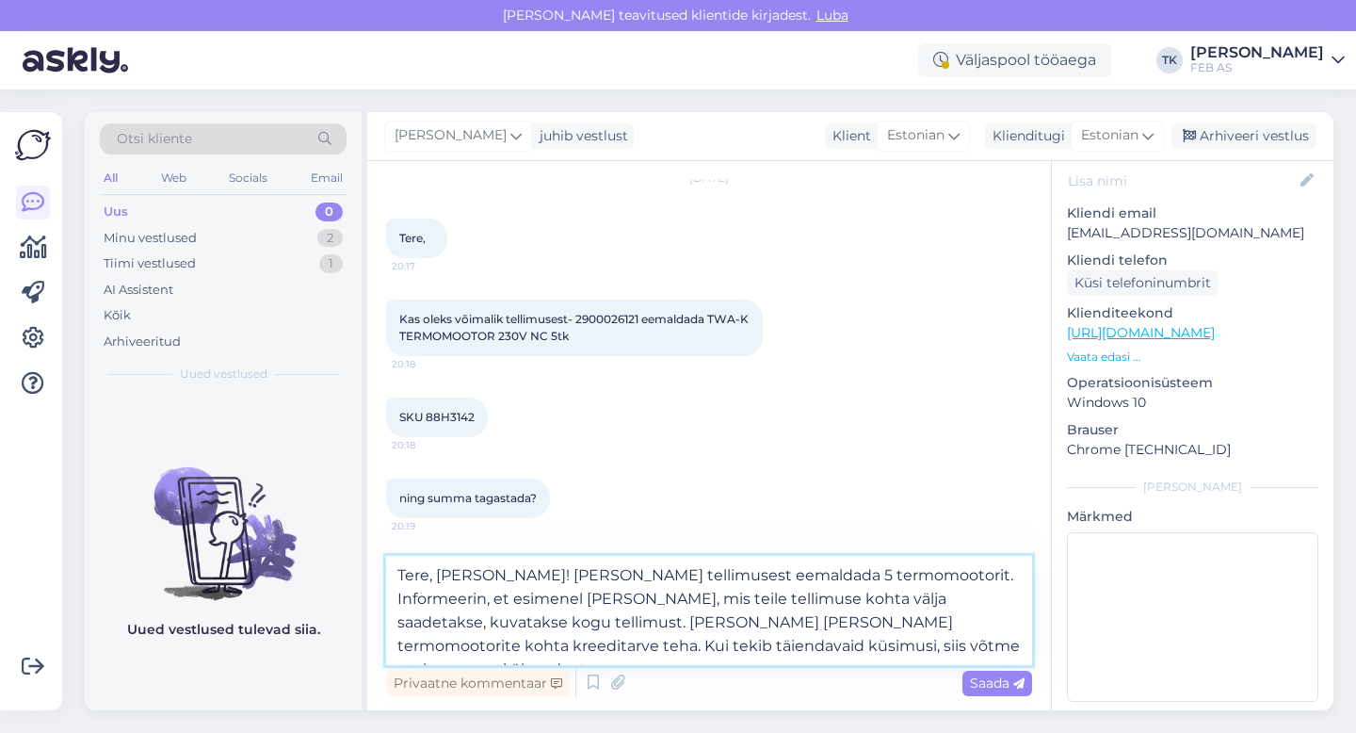
scroll to position [1321, 0]
click at [849, 645] on textarea "Tere, [PERSON_NAME]! [PERSON_NAME] tellimusest eemaldada 5 termomootorit. Infor…" at bounding box center [709, 610] width 646 height 109
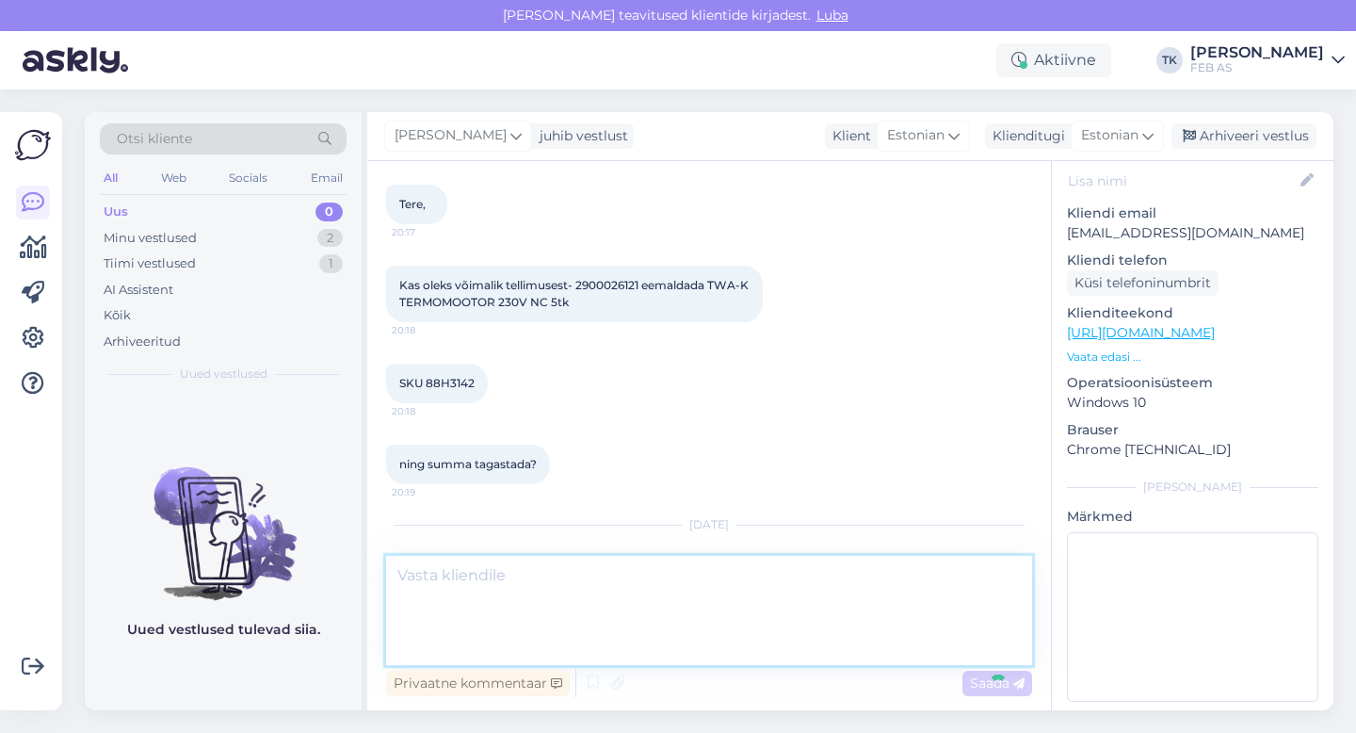
scroll to position [1457, 0]
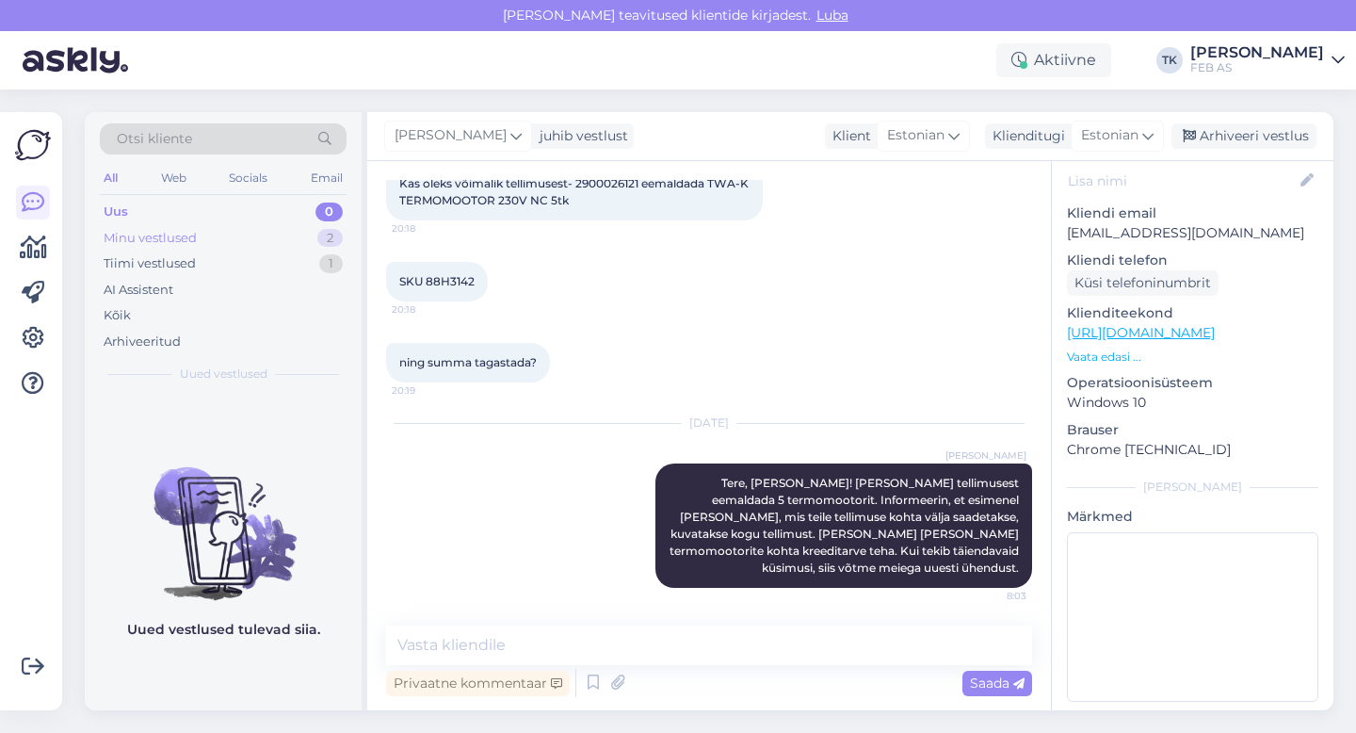
click at [234, 237] on div "Minu vestlused 2" at bounding box center [223, 238] width 247 height 26
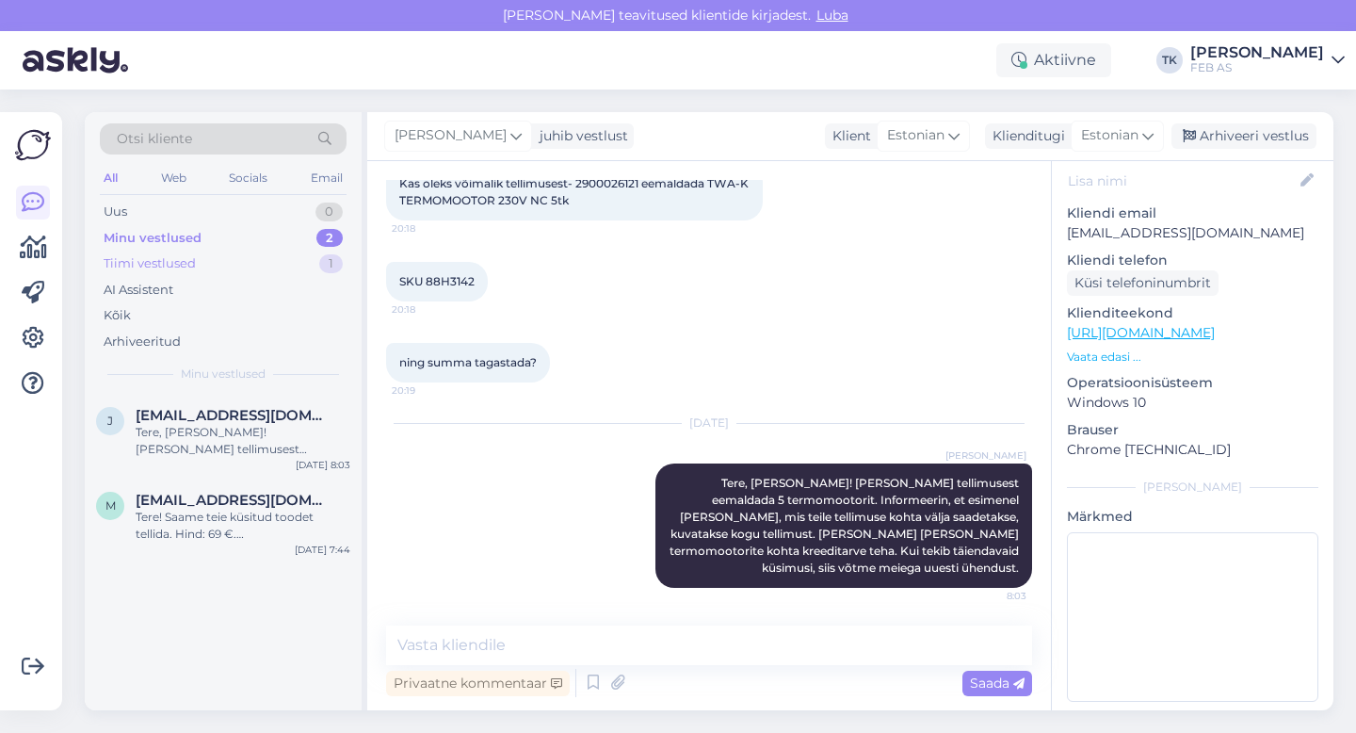
click at [242, 264] on div "Tiimi vestlused 1" at bounding box center [223, 264] width 247 height 26
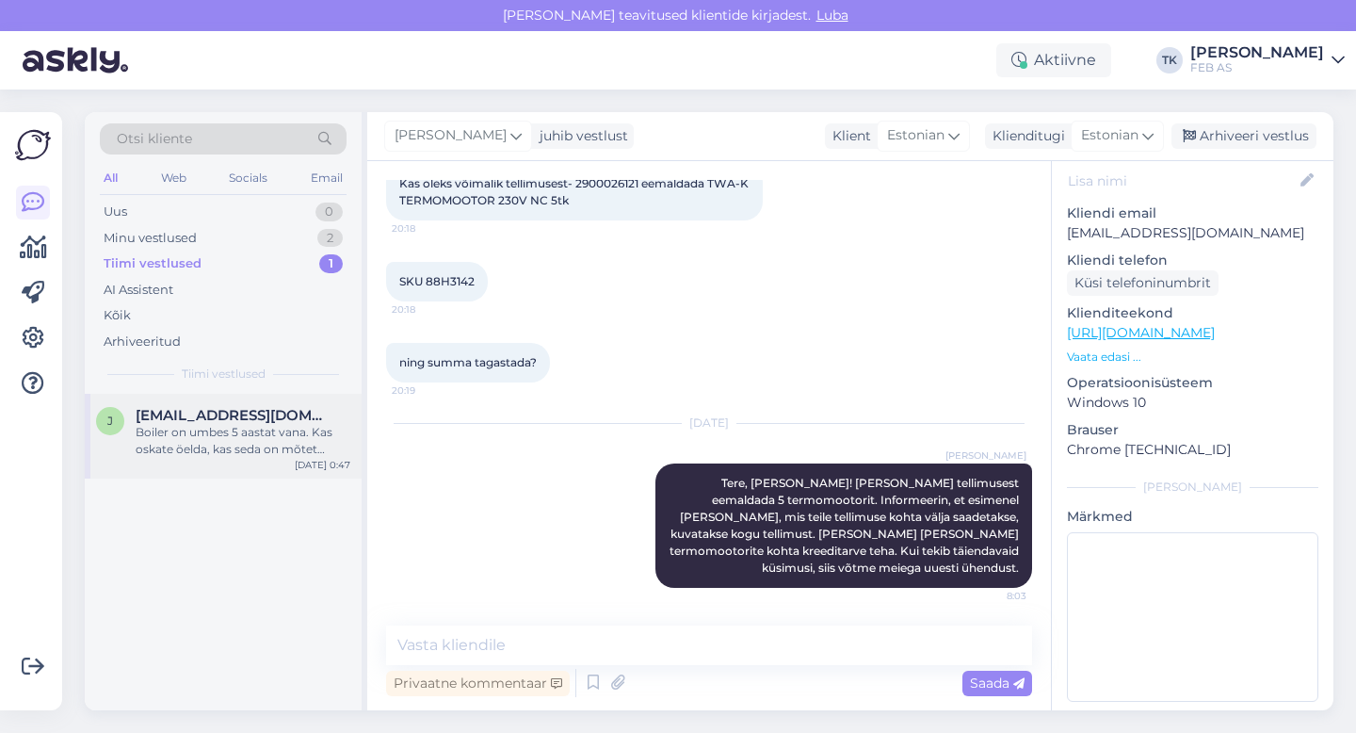
click at [212, 425] on div "Boiler on umbes 5 aastat vana. Kas oskate öelda, kas seda on mõtet parandada?" at bounding box center [243, 441] width 215 height 34
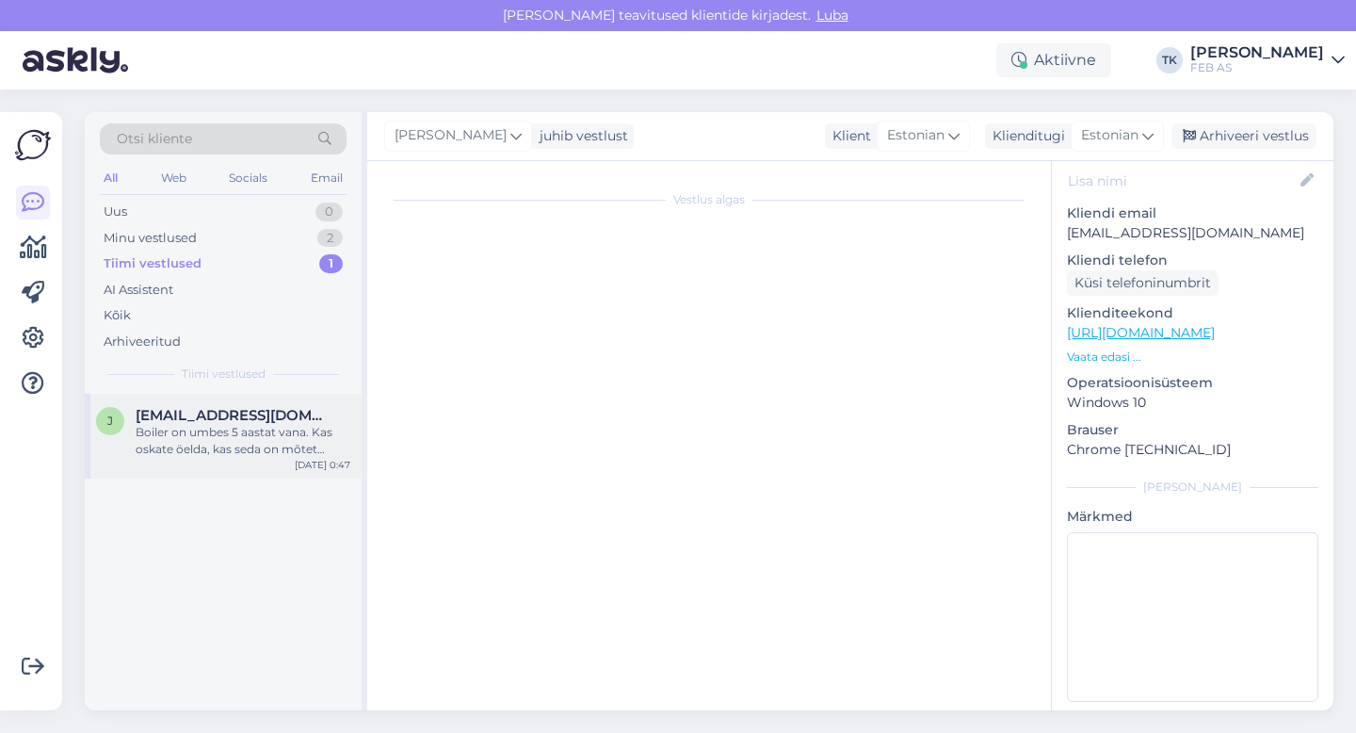
scroll to position [565, 0]
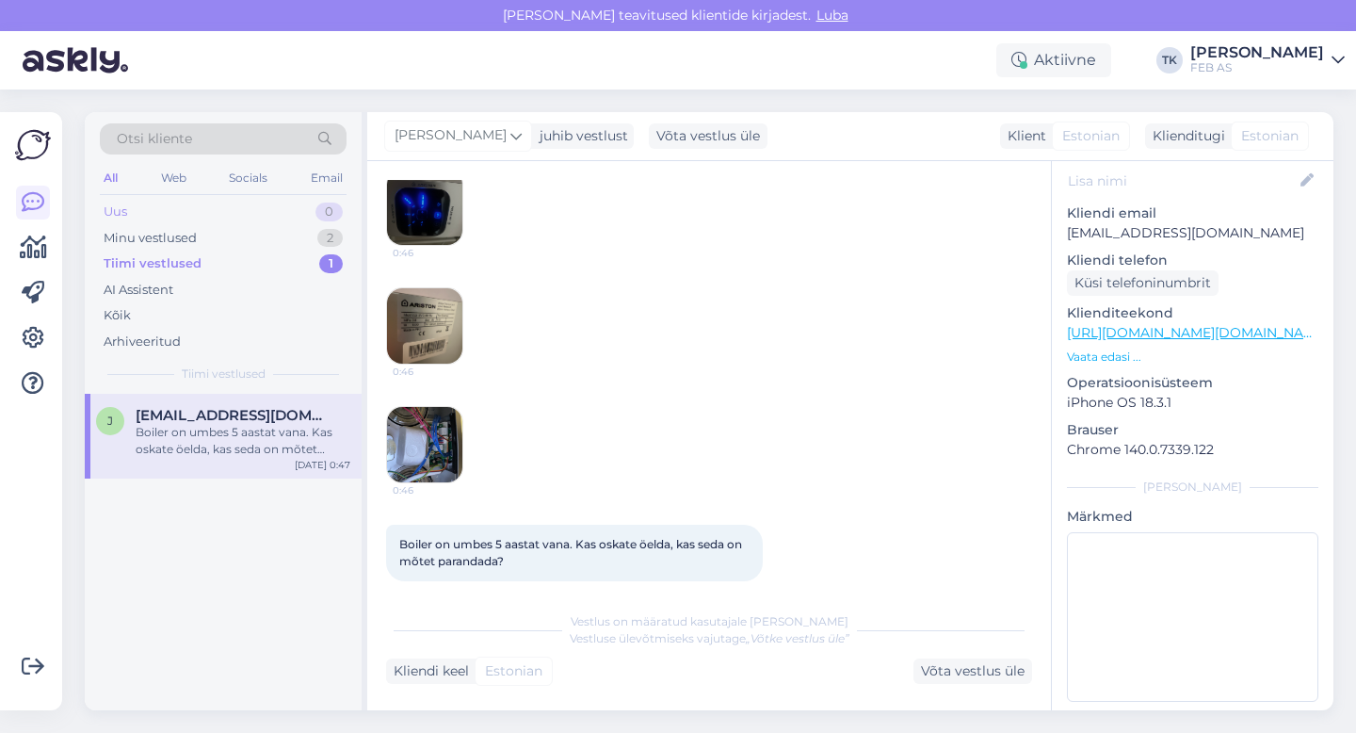
click at [221, 207] on div "Uus 0" at bounding box center [223, 212] width 247 height 26
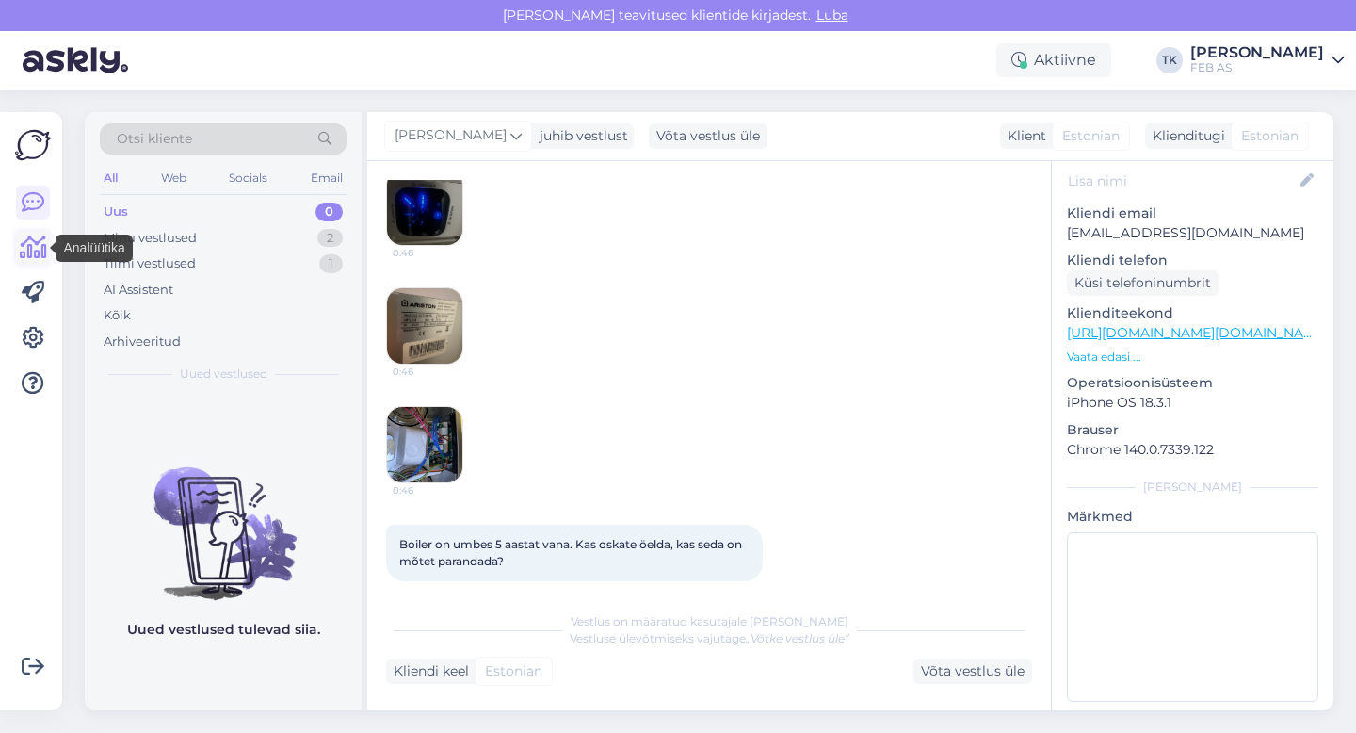
click at [38, 241] on icon at bounding box center [33, 247] width 27 height 23
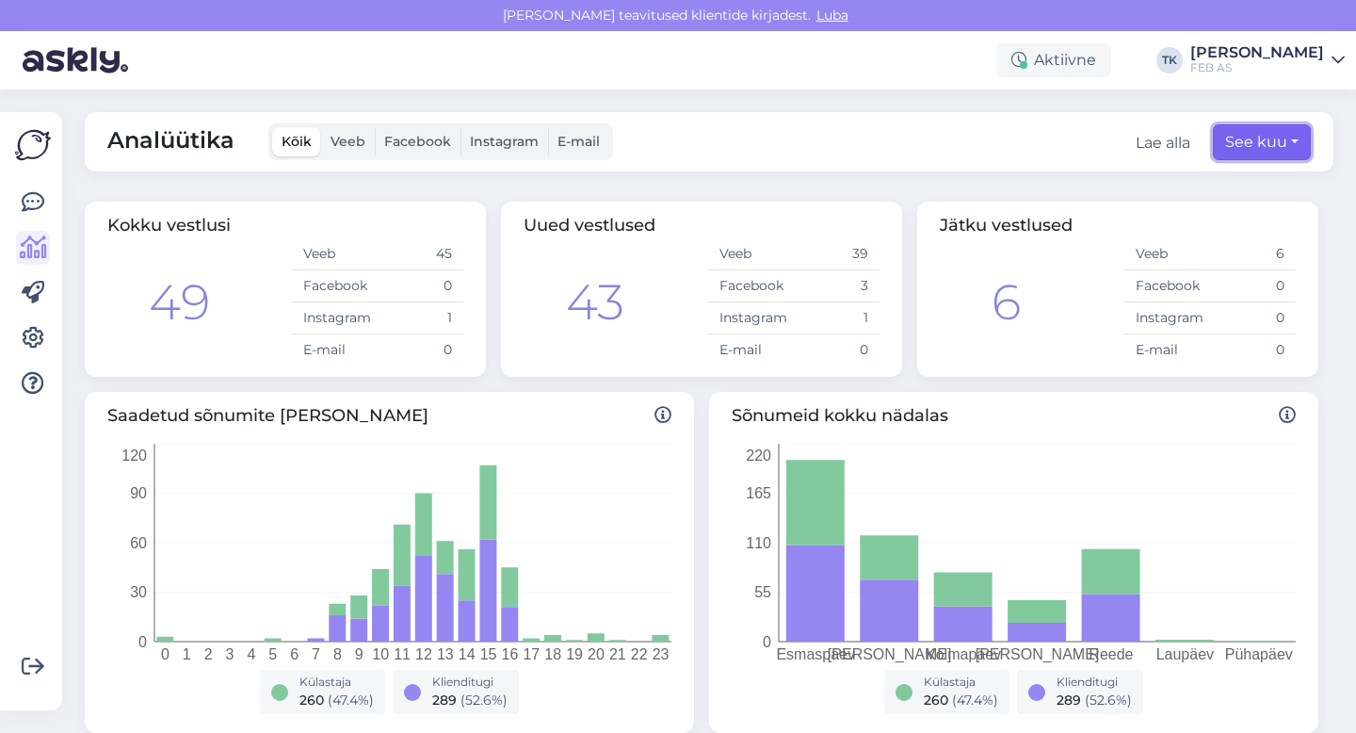
click at [1245, 145] on button "See kuu" at bounding box center [1262, 142] width 98 height 36
select select "8"
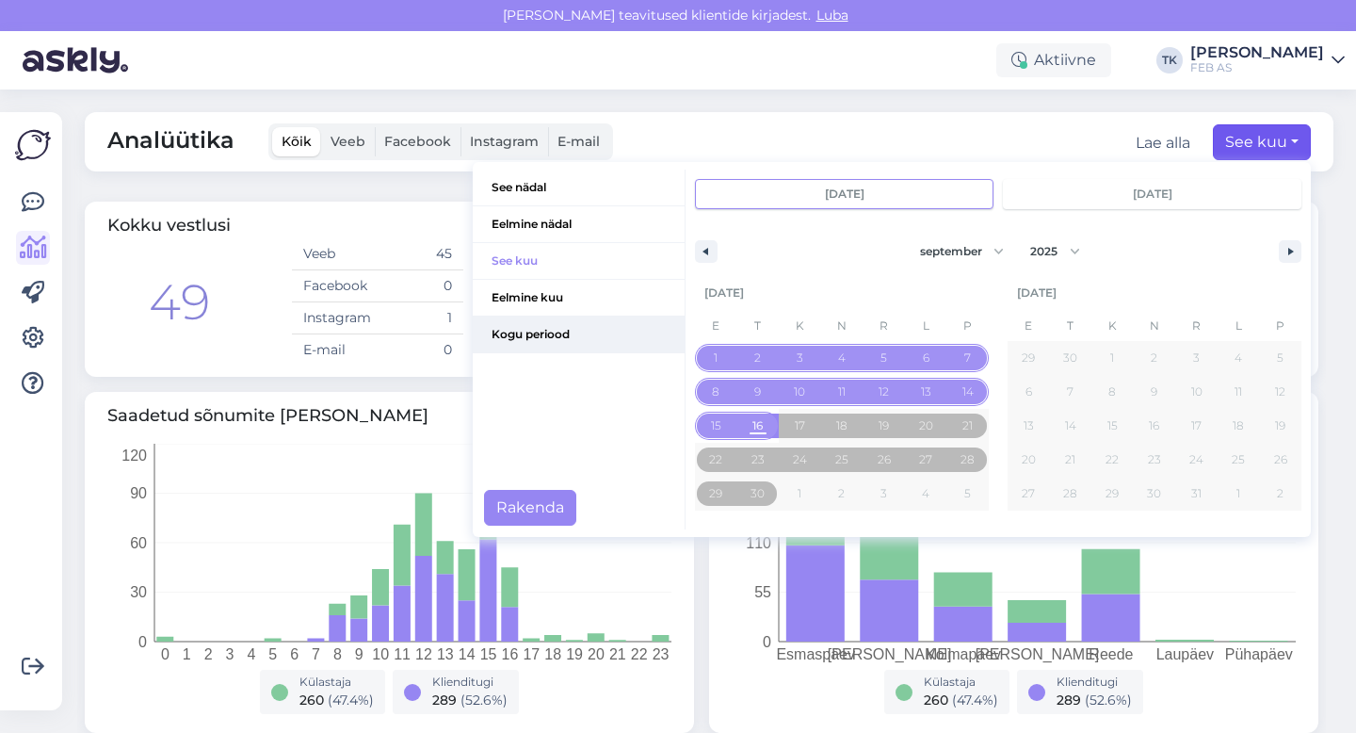
click at [577, 324] on span "Kogu periood" at bounding box center [579, 334] width 212 height 36
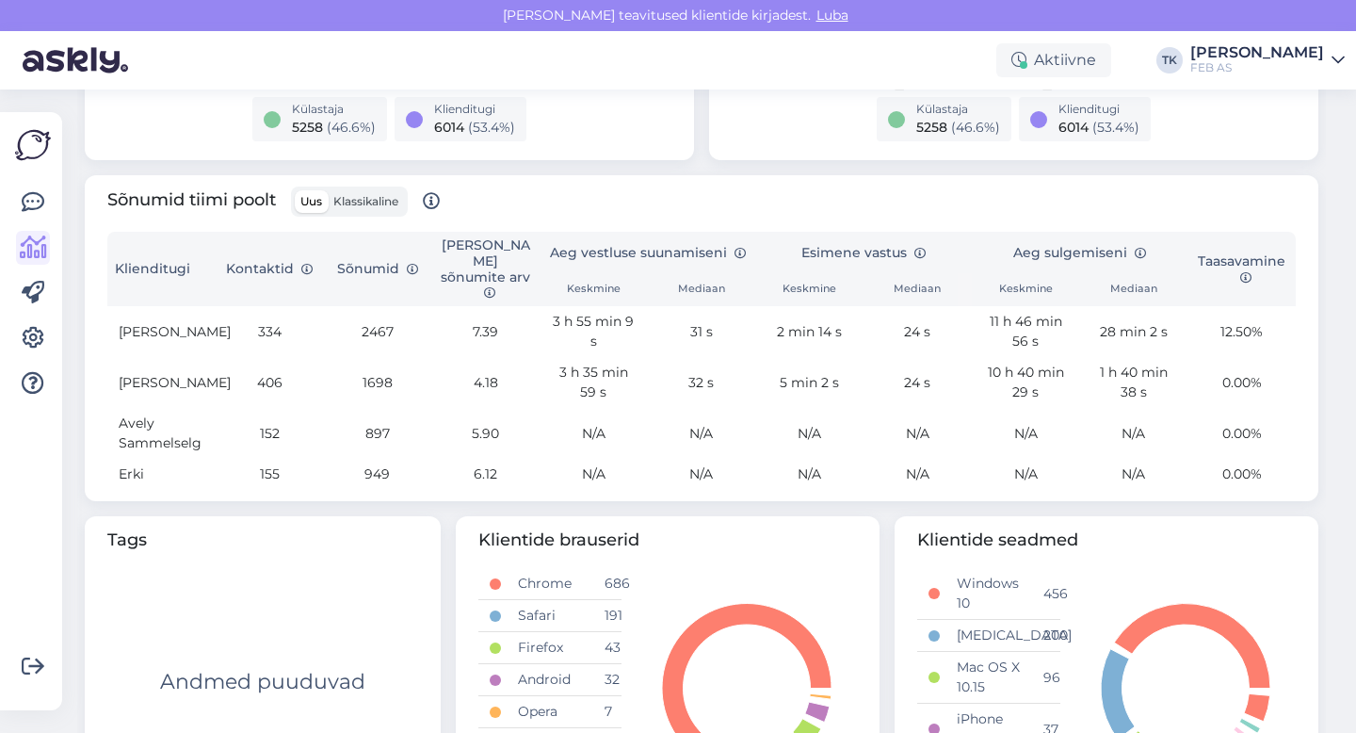
scroll to position [581, 0]
